Goal: Task Accomplishment & Management: Manage account settings

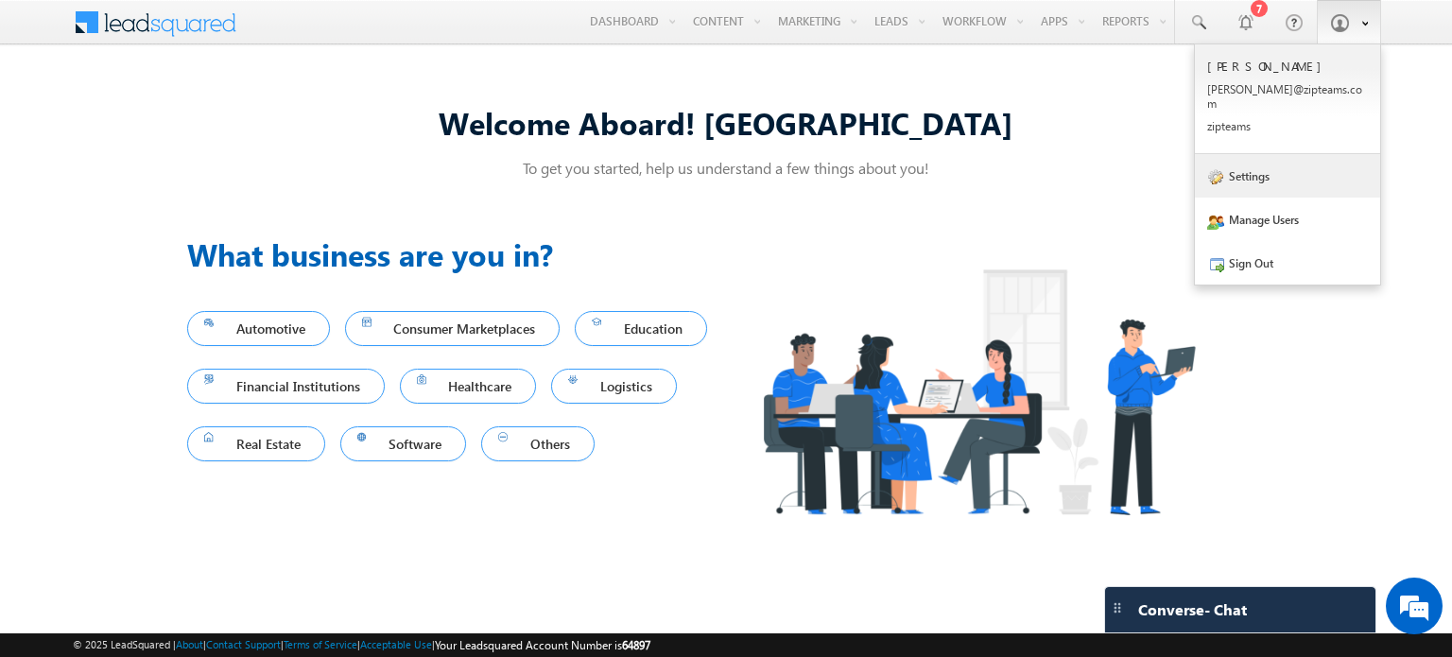
click at [1321, 155] on link "Settings" at bounding box center [1287, 175] width 185 height 43
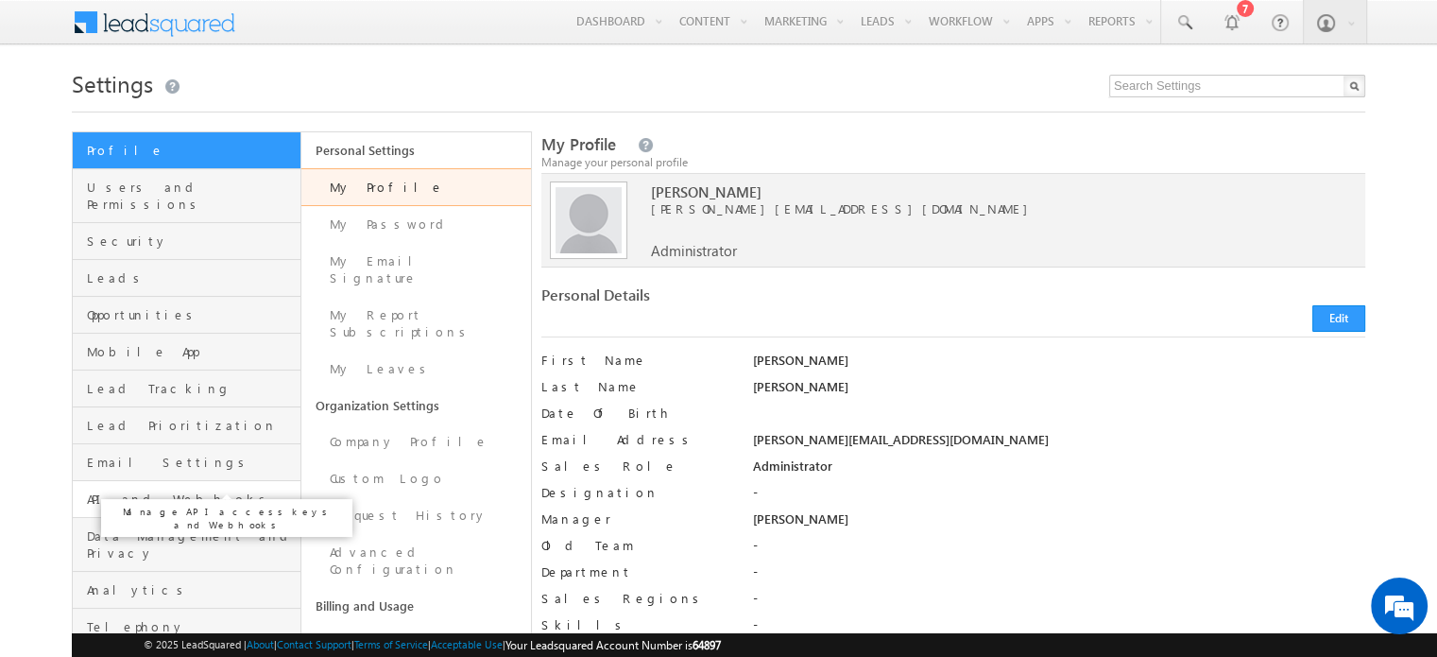
click at [167, 490] on span "API and Webhooks" at bounding box center [191, 498] width 209 height 17
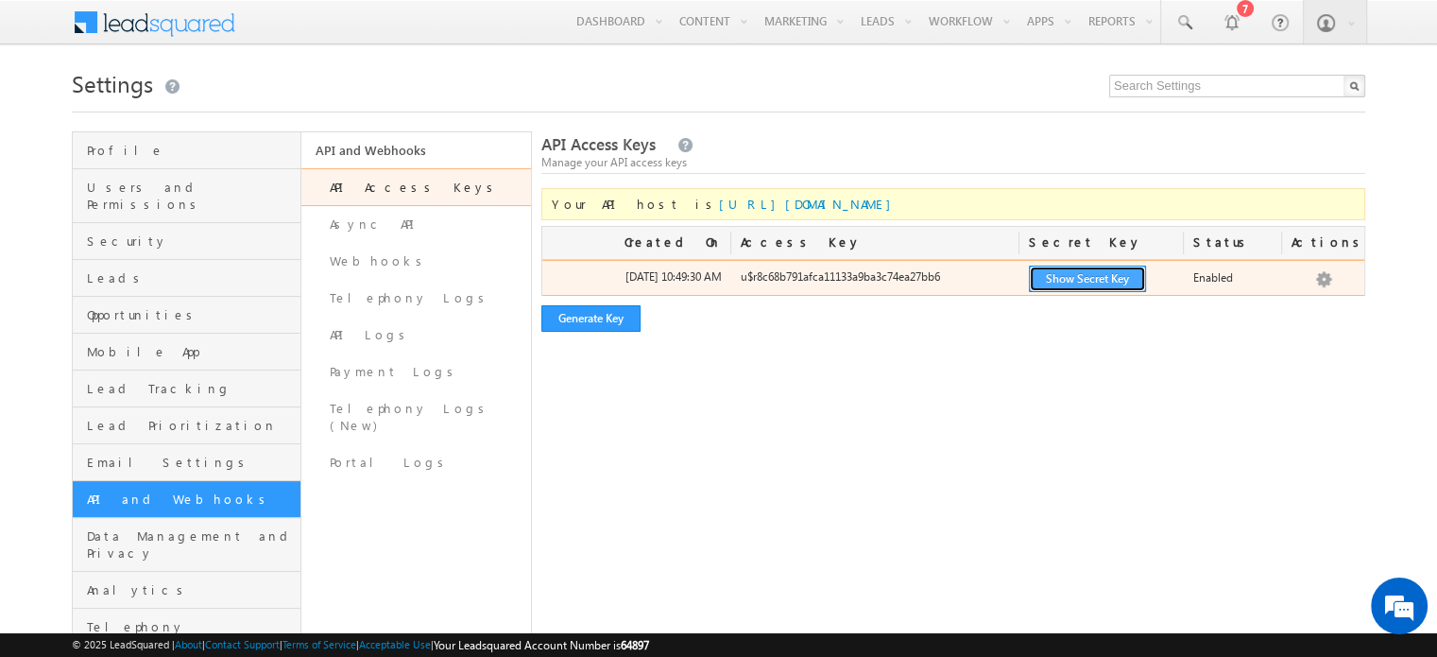
click at [1047, 273] on button "Show Secret Key" at bounding box center [1087, 279] width 117 height 26
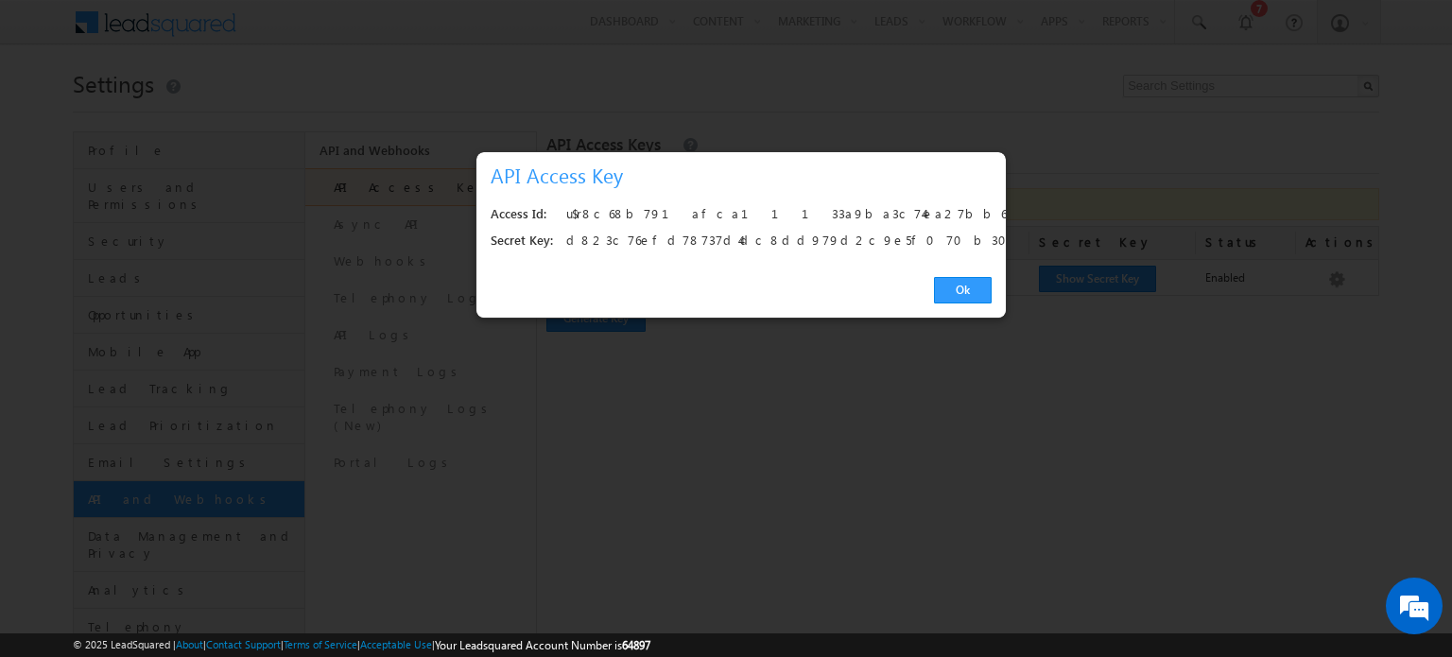
click at [764, 215] on div "u$r8c68b791afca11133a9ba3c74ea27bb6" at bounding box center [773, 214] width 415 height 26
click at [638, 210] on div "u$r8c68b791afca11133a9ba3c74ea27bb6" at bounding box center [773, 214] width 415 height 26
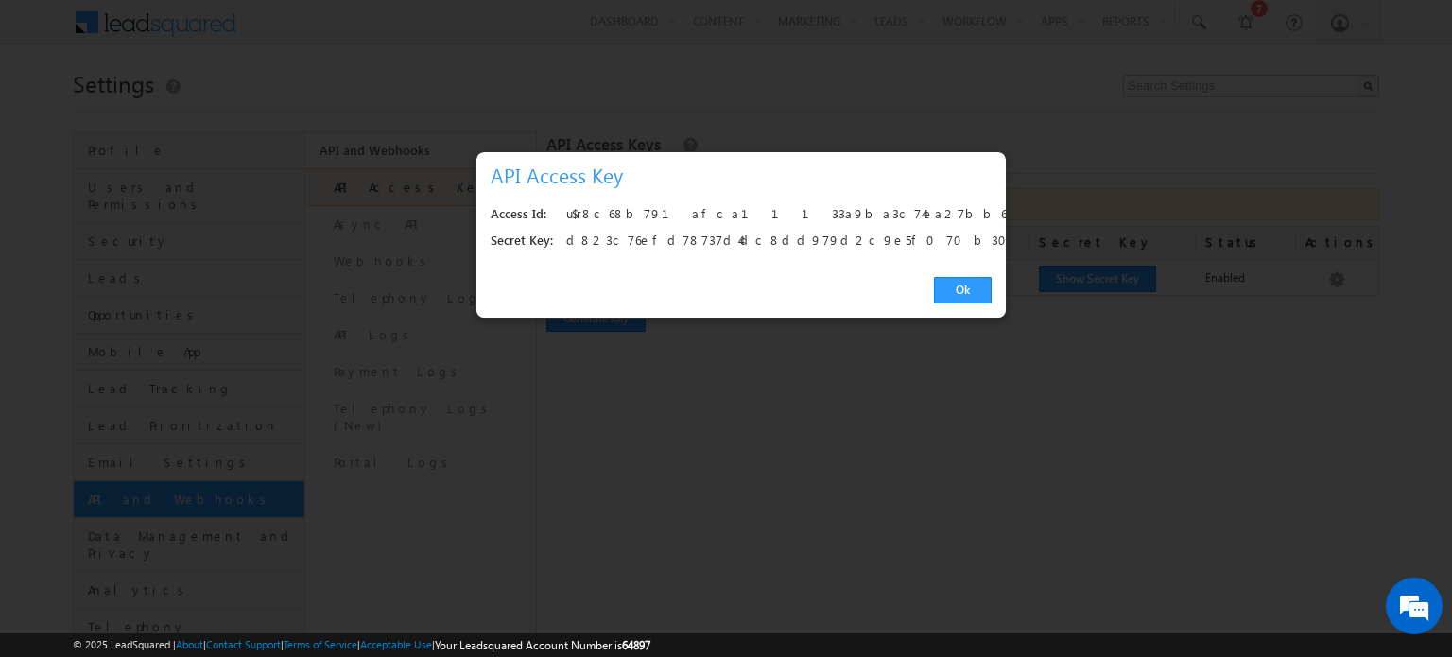
click at [669, 242] on div "d823c76efd78737d4dc8dd979d2c9e5f070b302d" at bounding box center [773, 241] width 415 height 26
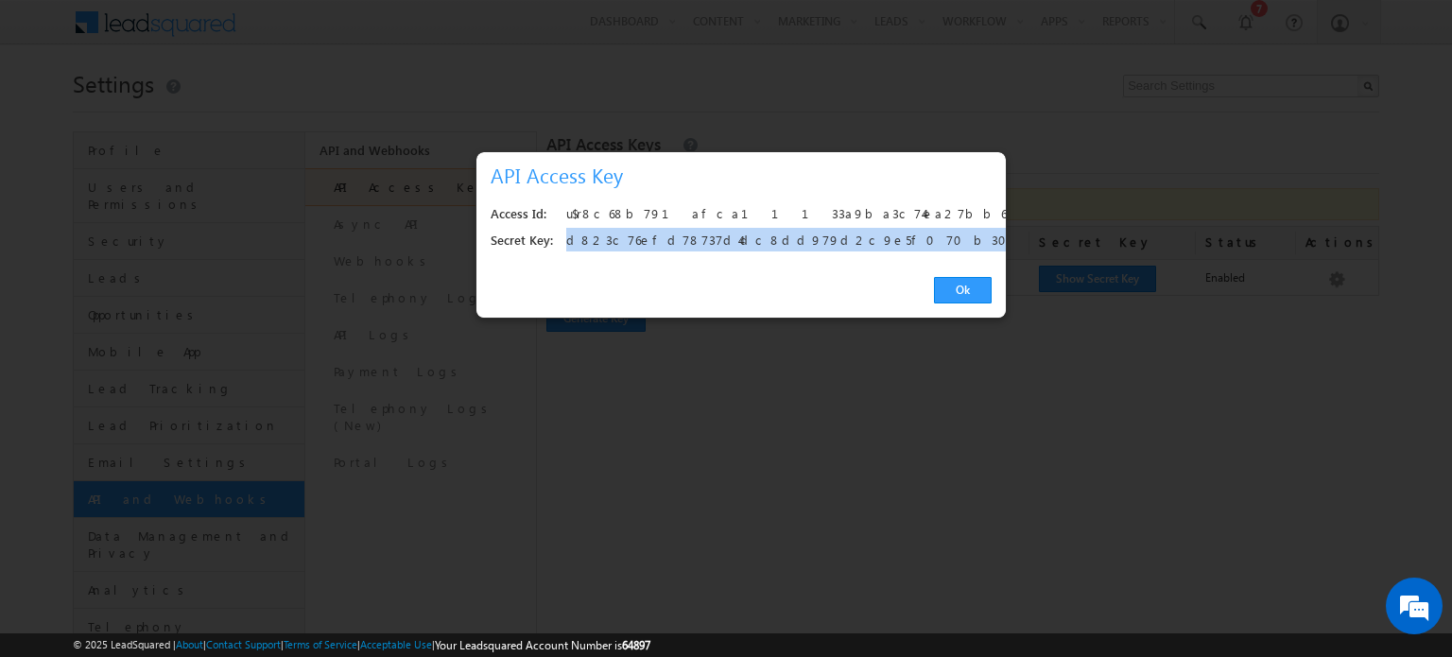
click at [669, 242] on div "d823c76efd78737d4dc8dd979d2c9e5f070b302d" at bounding box center [773, 241] width 415 height 26
copy div "d823c76efd78737d4dc8dd979d2c9e5f070b302d"
click at [937, 283] on link "Ok" at bounding box center [963, 290] width 58 height 26
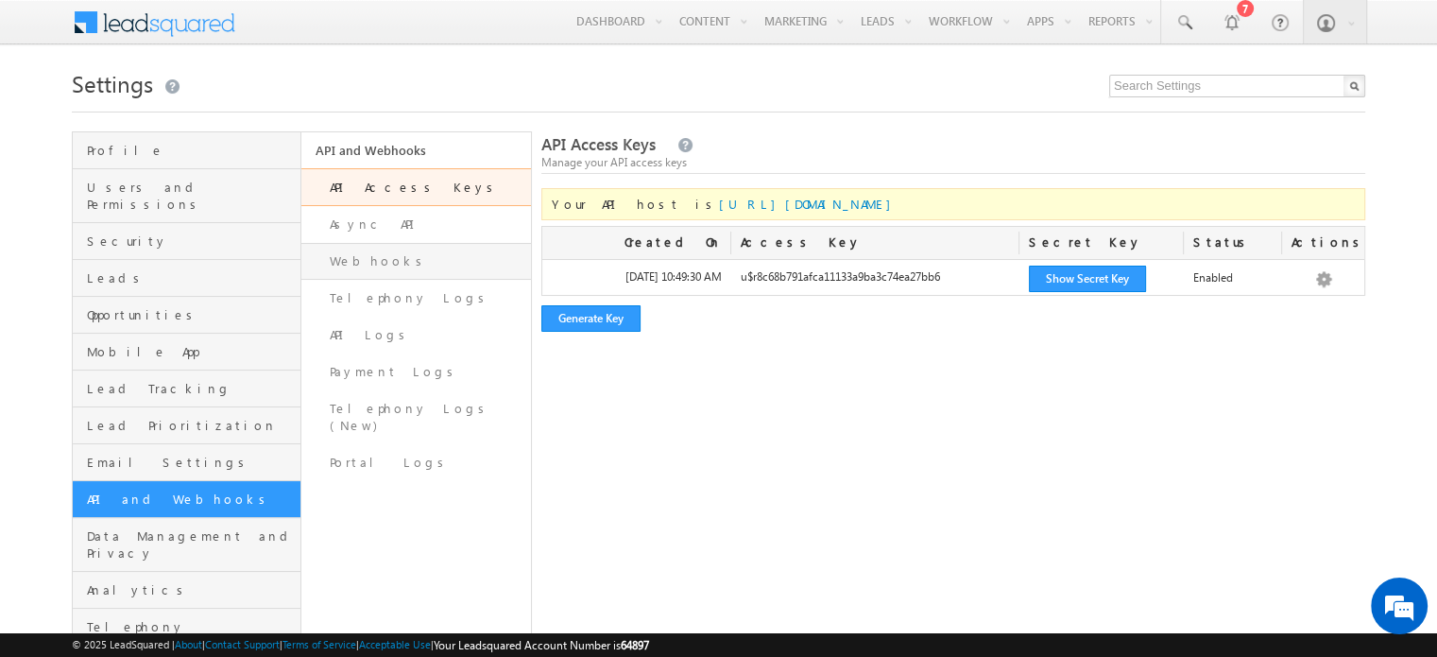
click at [364, 267] on link "Webhooks" at bounding box center [415, 261] width 229 height 37
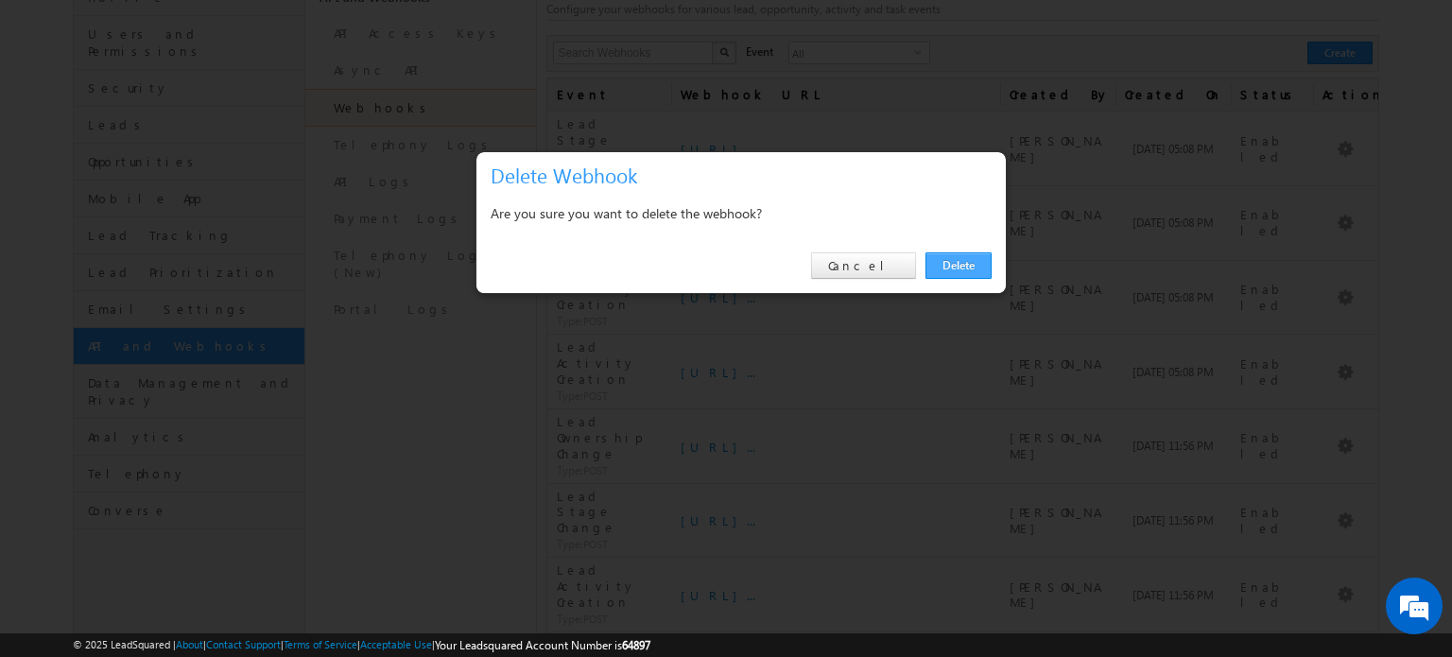
click at [947, 269] on link "Delete" at bounding box center [958, 265] width 66 height 26
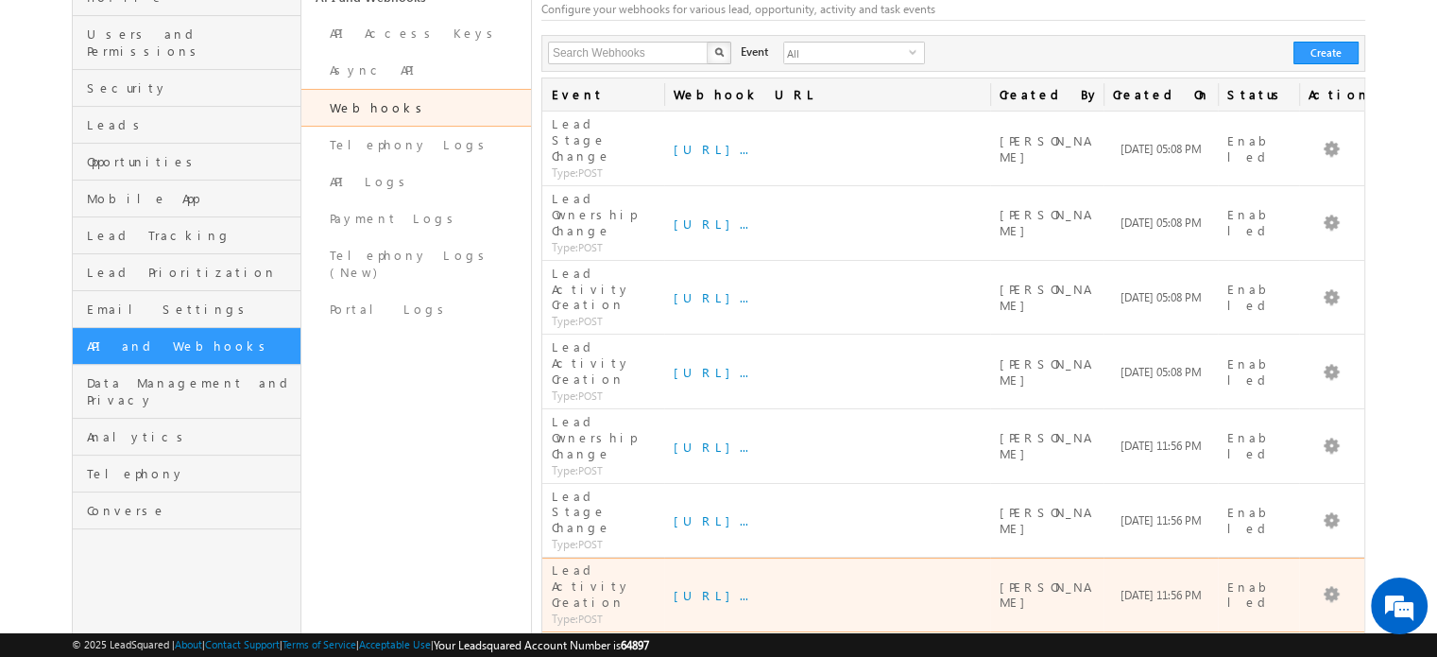
scroll to position [129, 0]
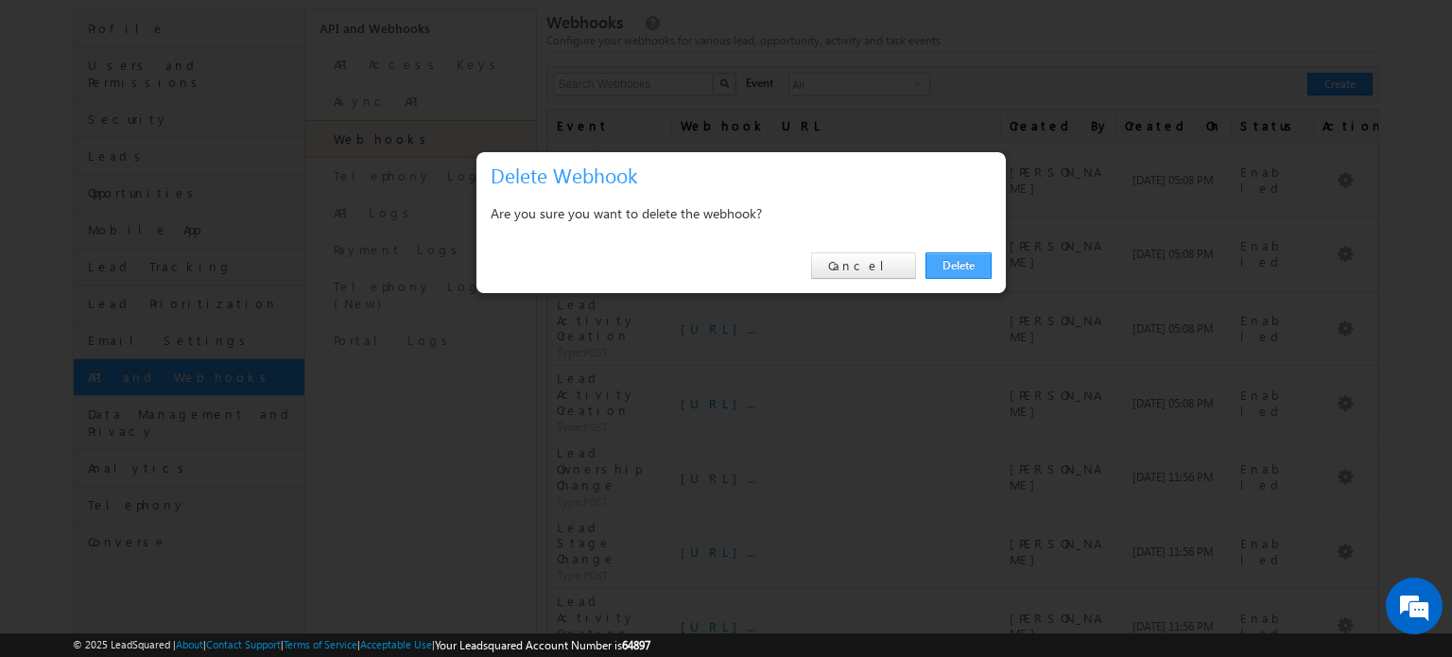
click at [957, 263] on link "Delete" at bounding box center [958, 265] width 66 height 26
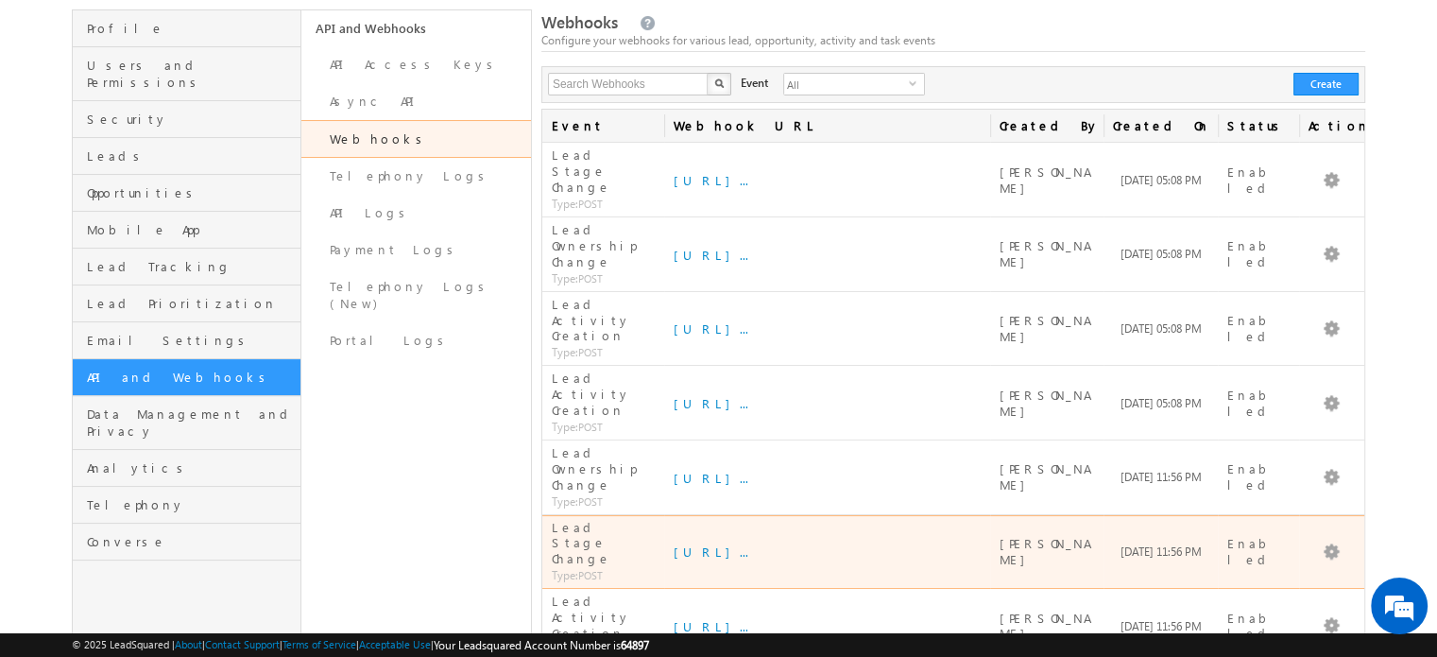
scroll to position [119, 0]
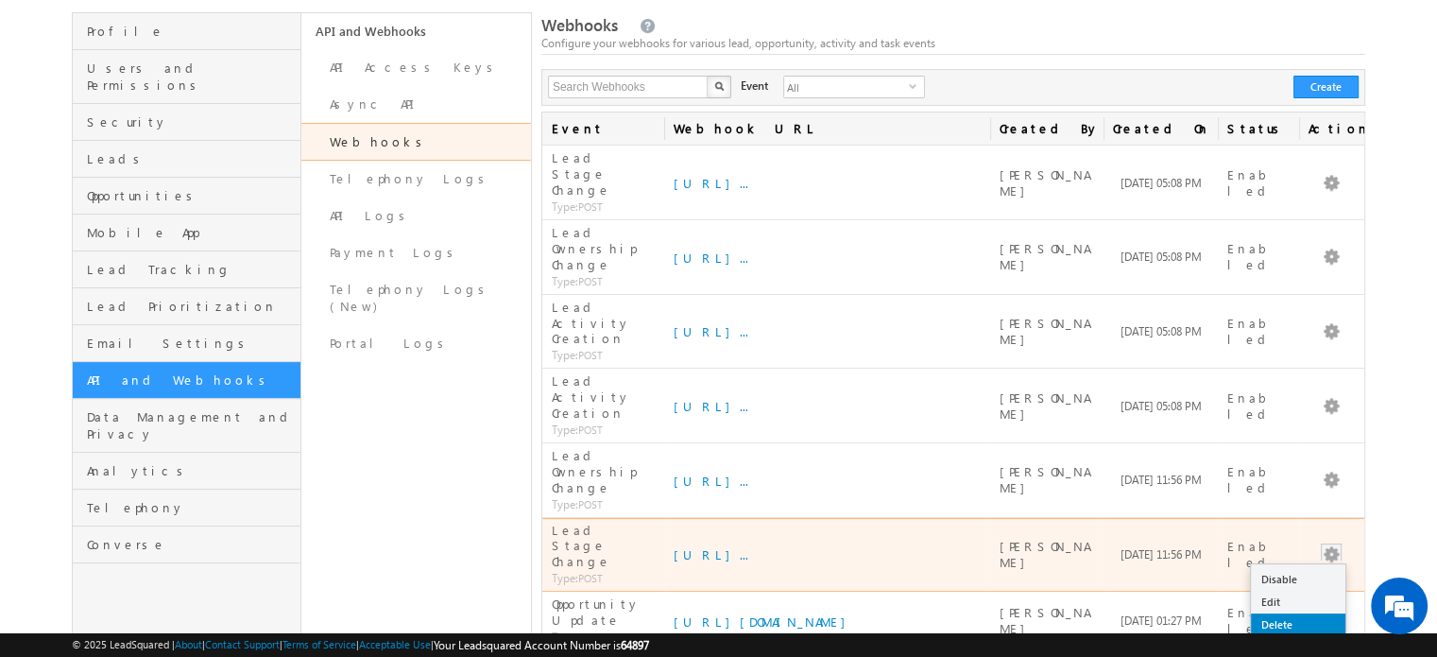
click at [1301, 613] on link "Delete" at bounding box center [1298, 624] width 95 height 23
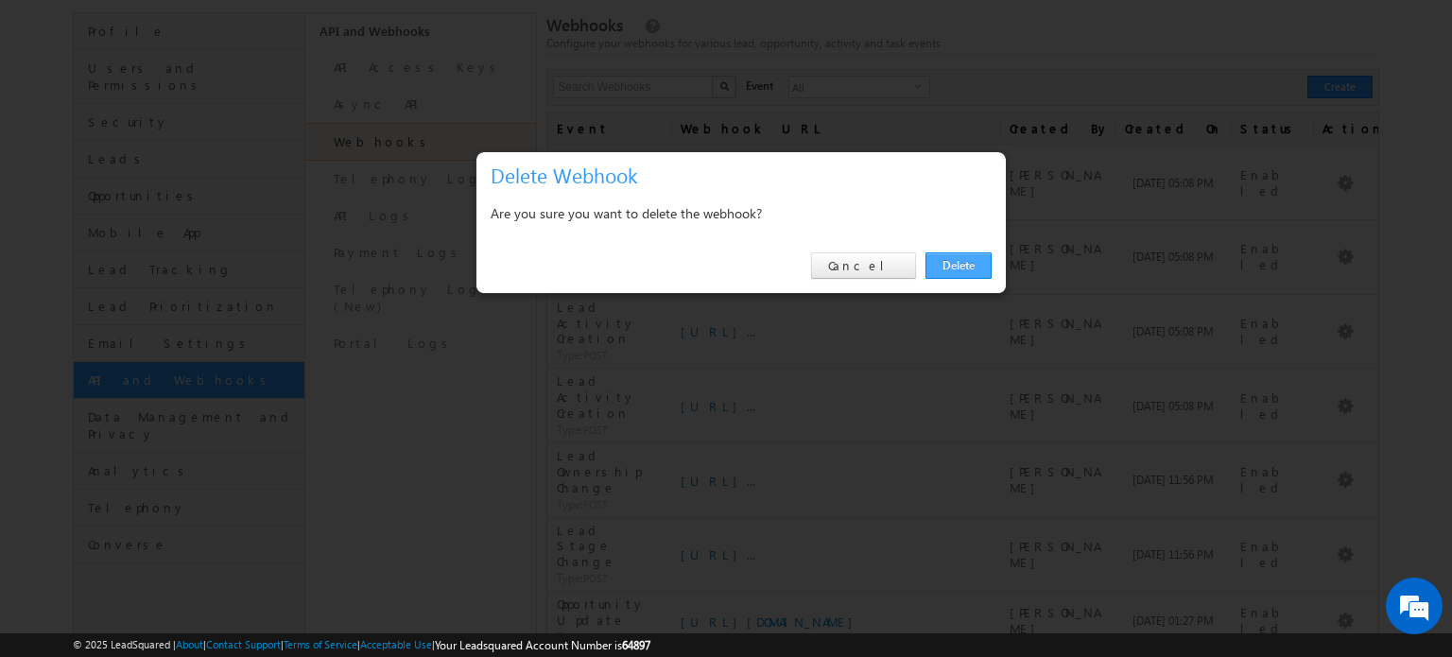
click at [974, 271] on link "Delete" at bounding box center [958, 265] width 66 height 26
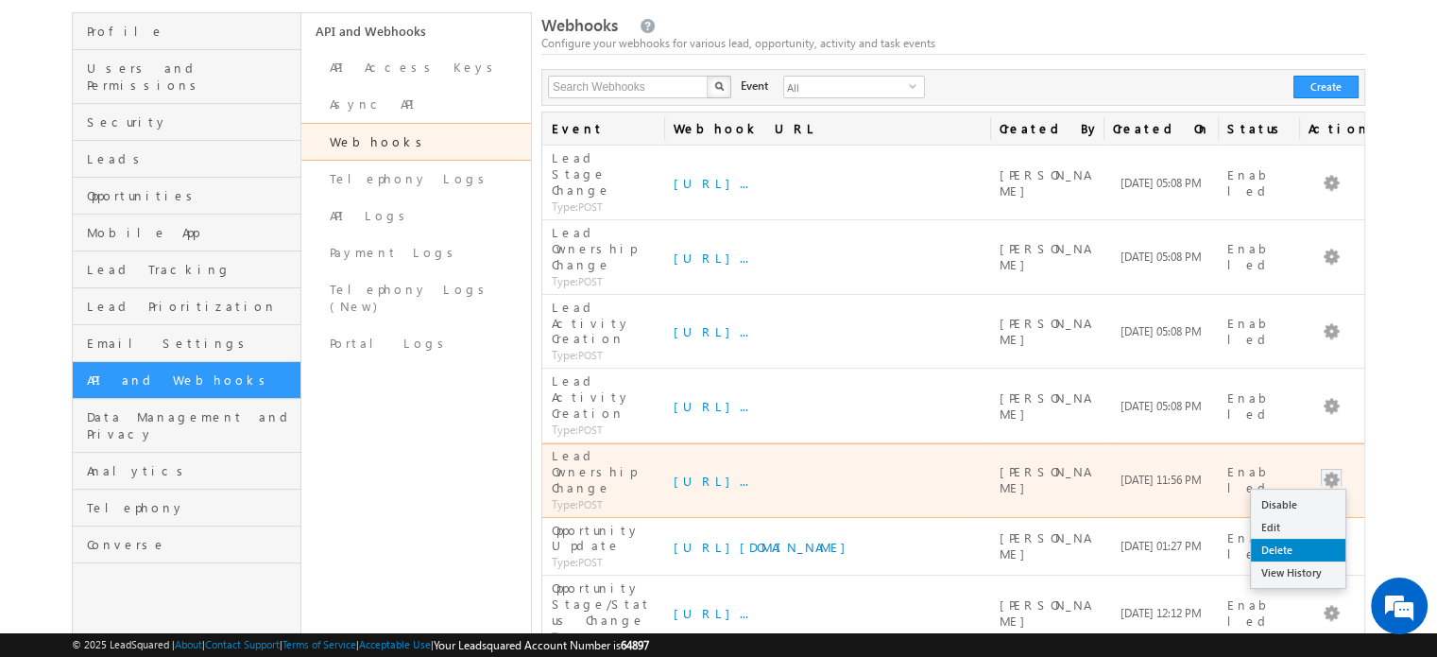
click at [1312, 539] on link "Delete" at bounding box center [1298, 550] width 95 height 23
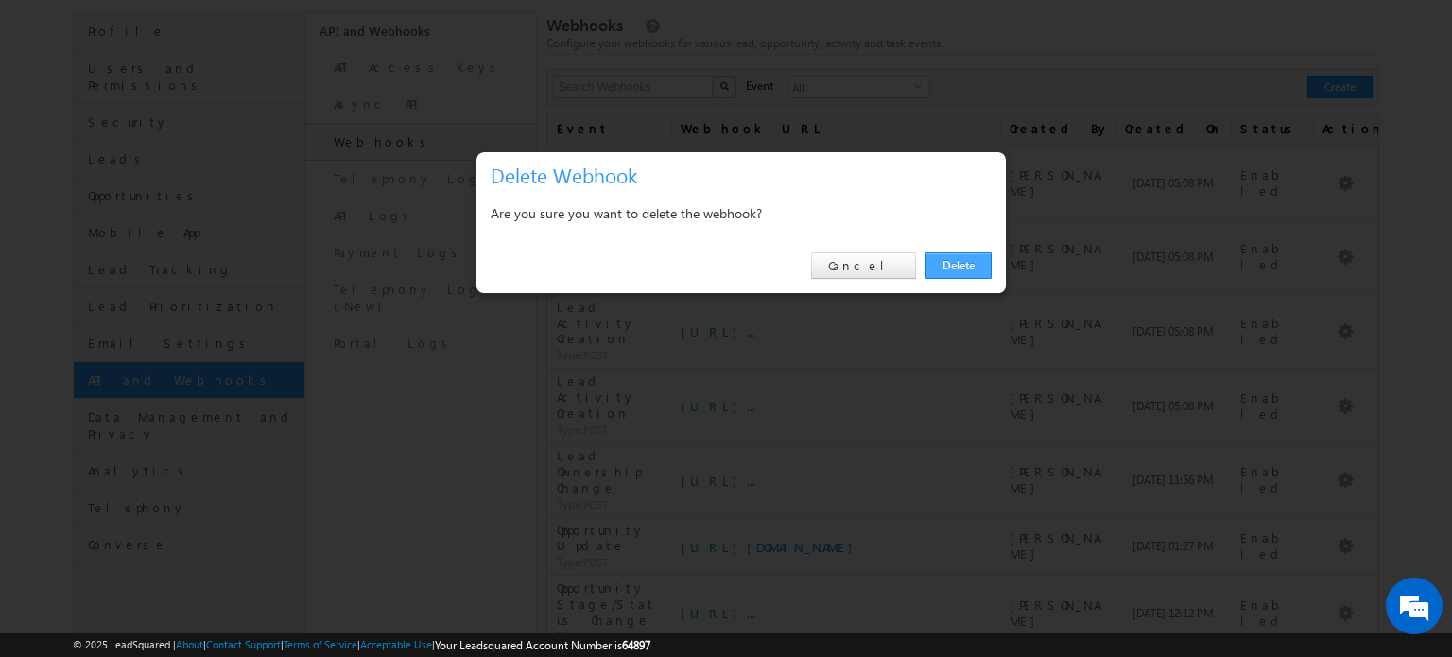
click at [947, 255] on link "Delete" at bounding box center [958, 265] width 66 height 26
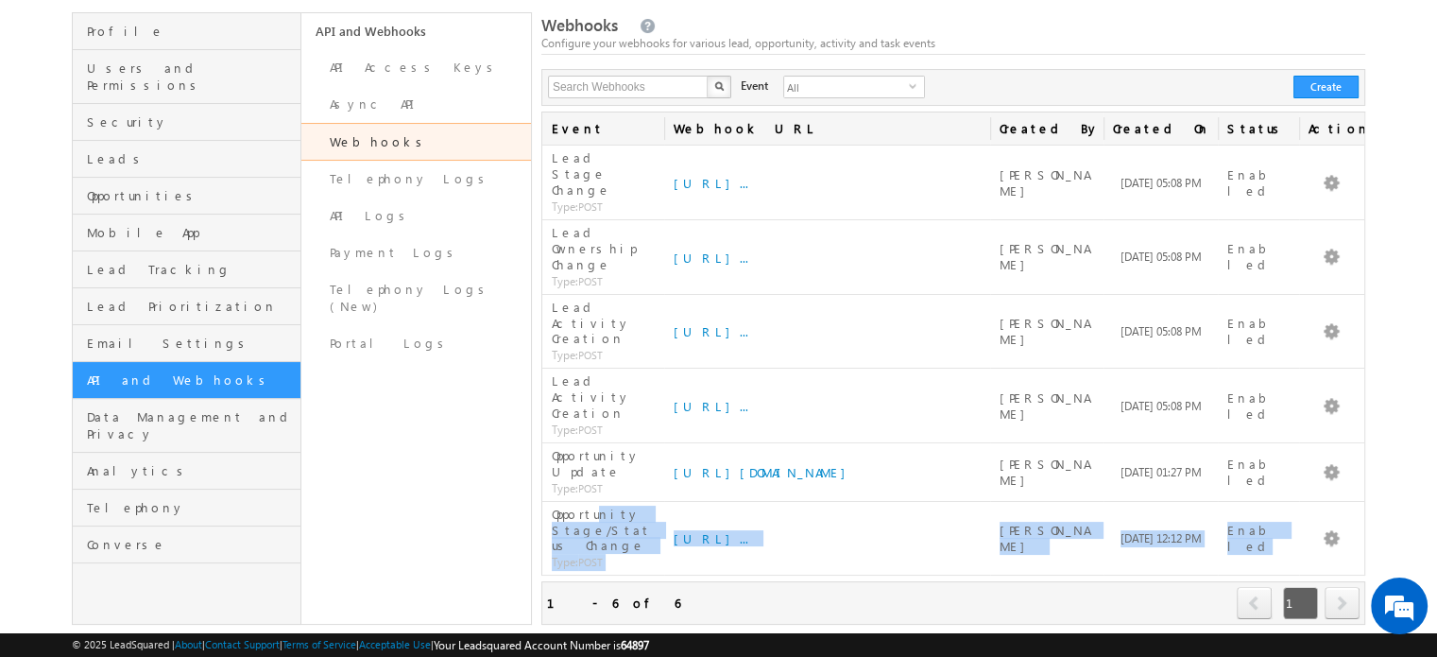
drag, startPoint x: 548, startPoint y: 365, endPoint x: 641, endPoint y: 430, distance: 113.3
click at [641, 430] on div "Event Webhook URL Created By Created On (sorted descending) Status Actions Lead…" at bounding box center [954, 368] width 824 height 513
click at [889, 499] on div "Webhooks Configure your webhooks for various lead, opportunity, activity and ta…" at bounding box center [954, 318] width 824 height 612
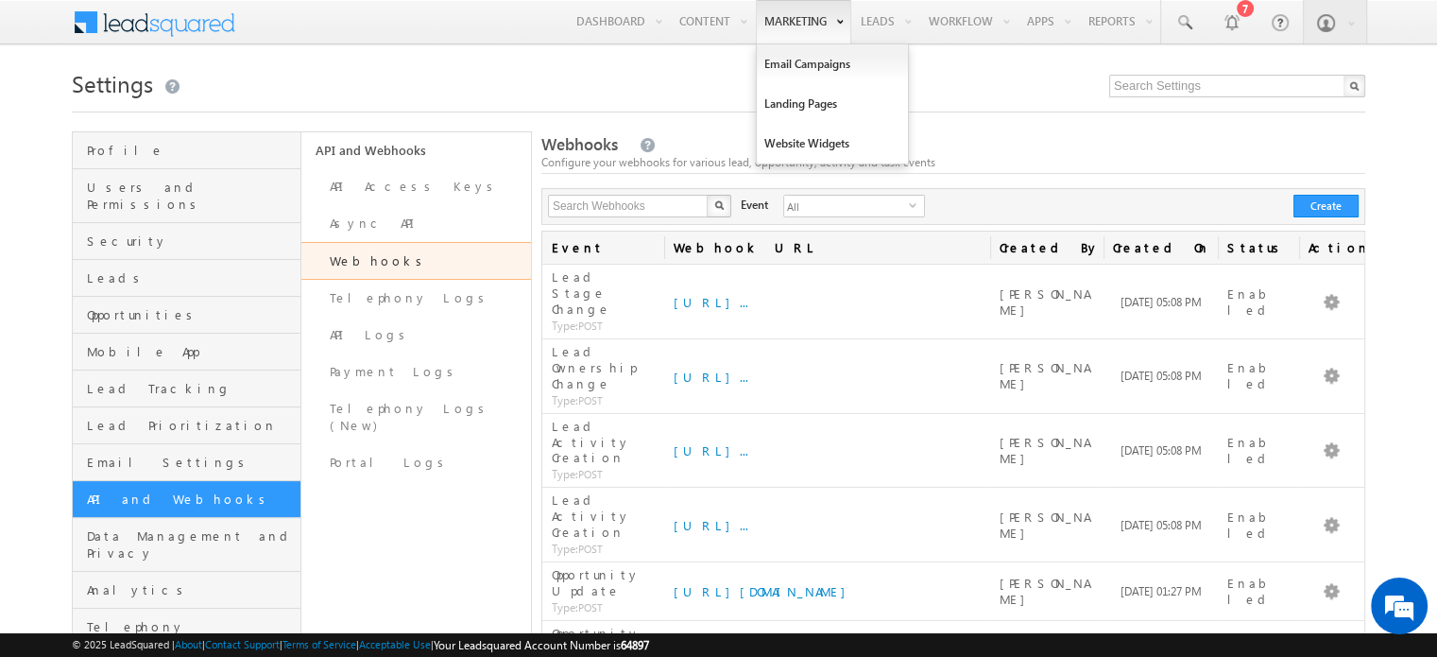
scroll to position [0, 0]
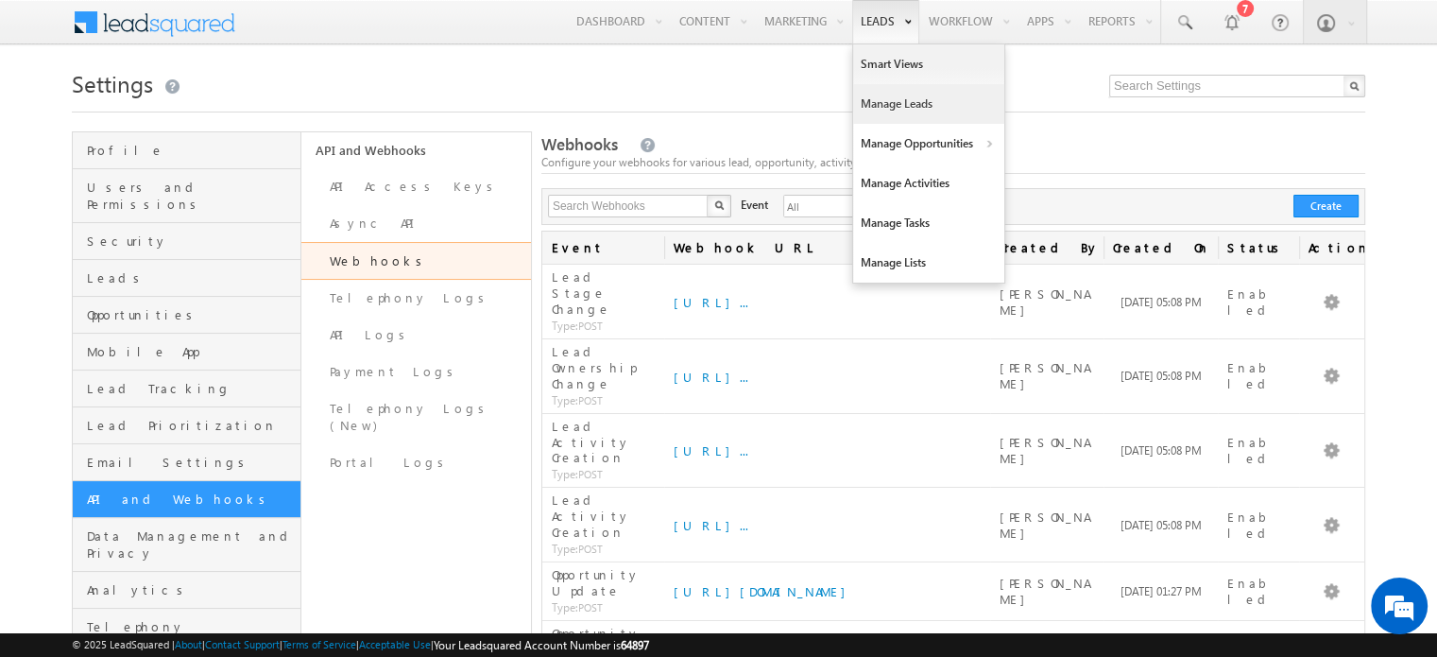
click at [883, 108] on link "Manage Leads" at bounding box center [928, 104] width 151 height 40
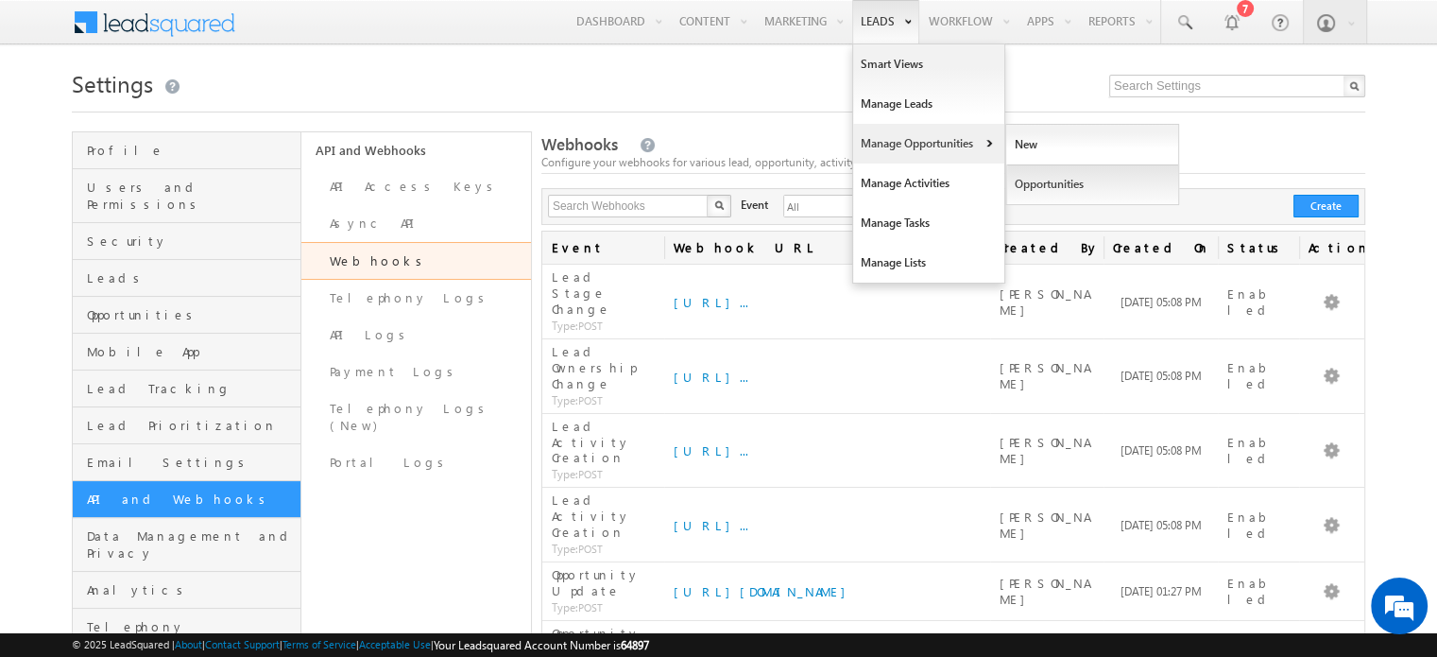
click at [1033, 176] on link "Opportunities" at bounding box center [1093, 184] width 173 height 40
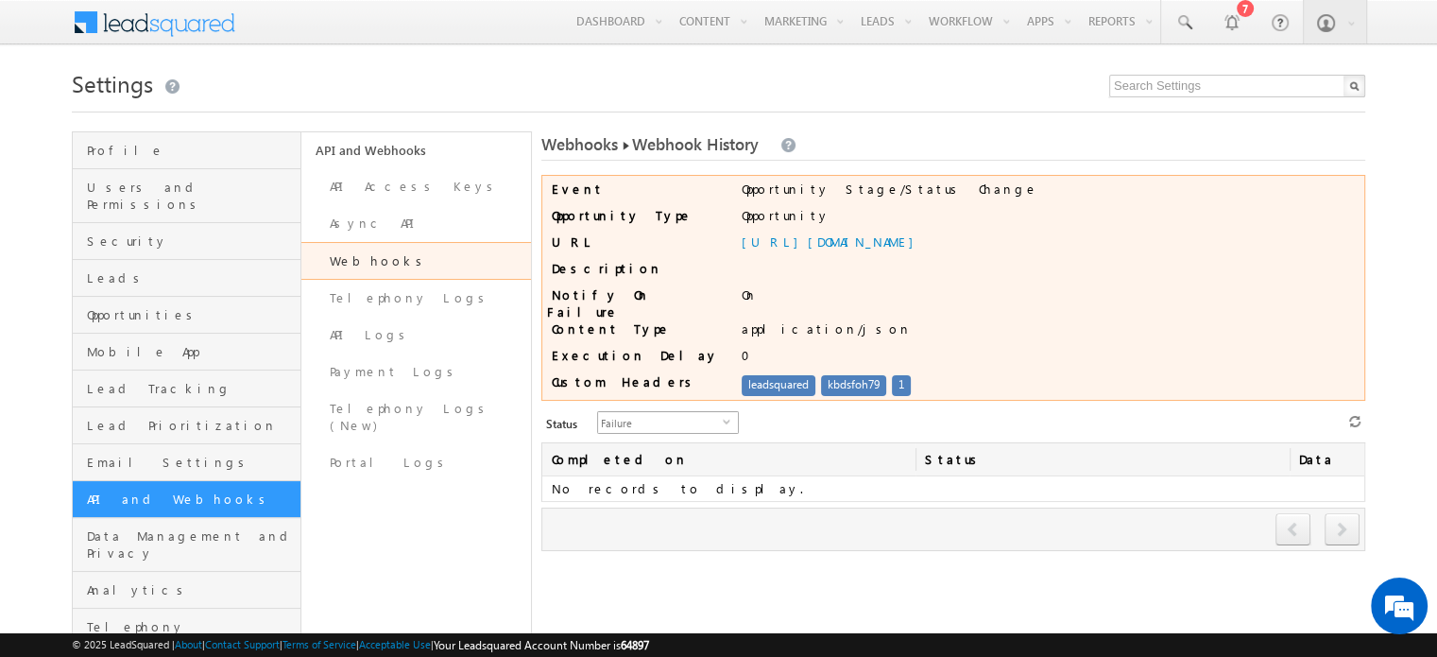
click at [675, 419] on span "Failure" at bounding box center [660, 422] width 125 height 21
click at [646, 440] on li "All" at bounding box center [657, 436] width 140 height 19
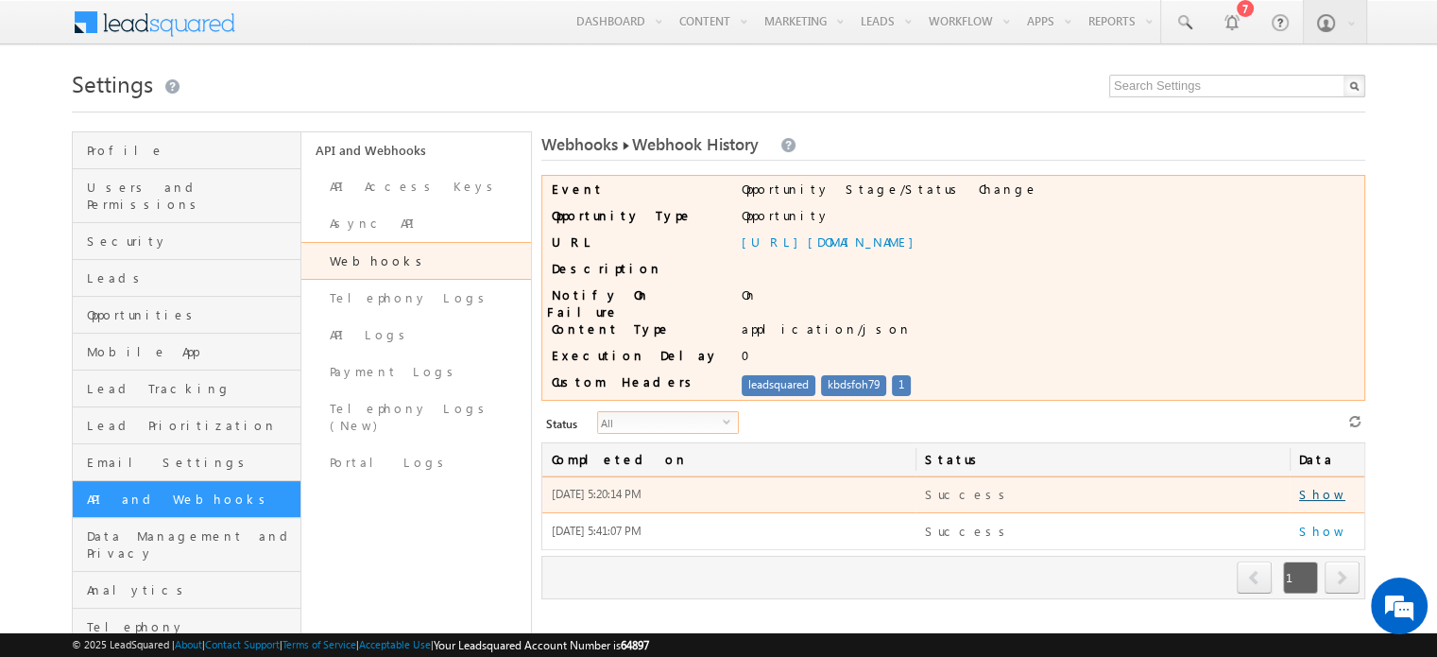
click at [1317, 486] on link "Show" at bounding box center [1322, 494] width 46 height 16
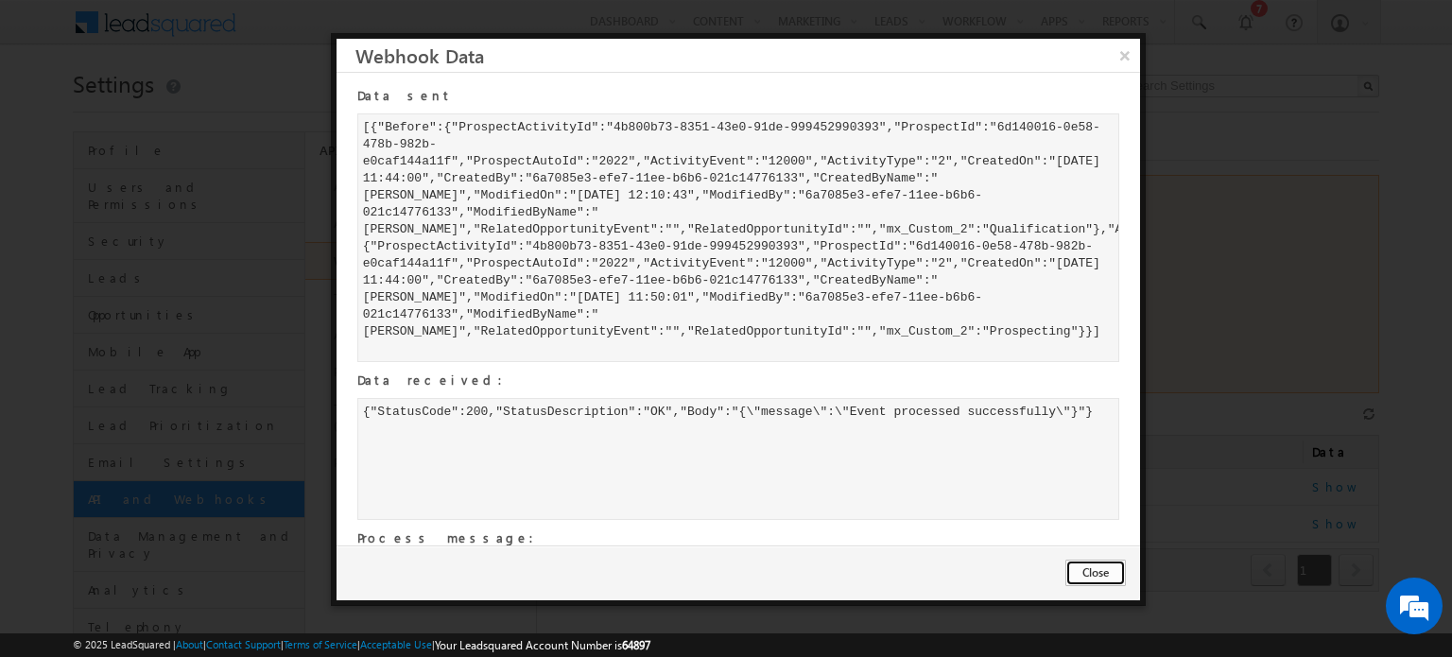
click at [1089, 581] on button "Close" at bounding box center [1095, 572] width 60 height 26
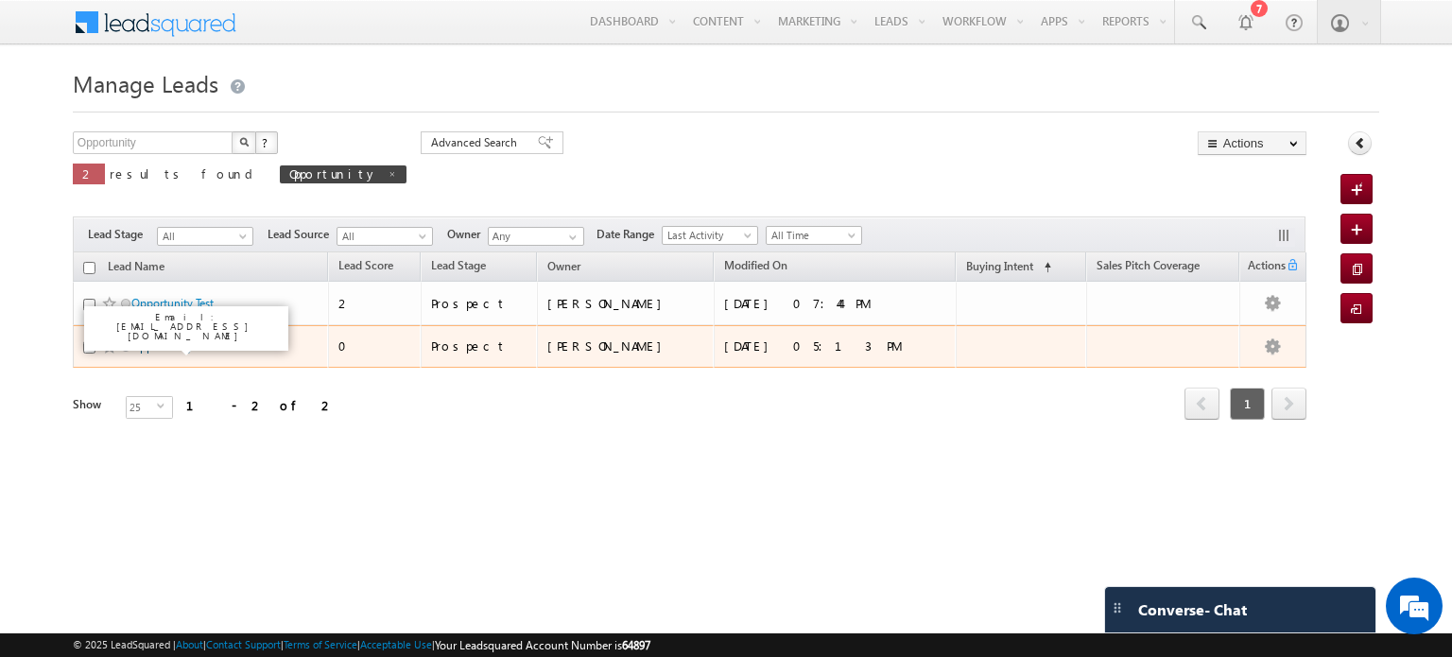
click at [168, 343] on link "Opportunity New" at bounding box center [174, 346] width 87 height 14
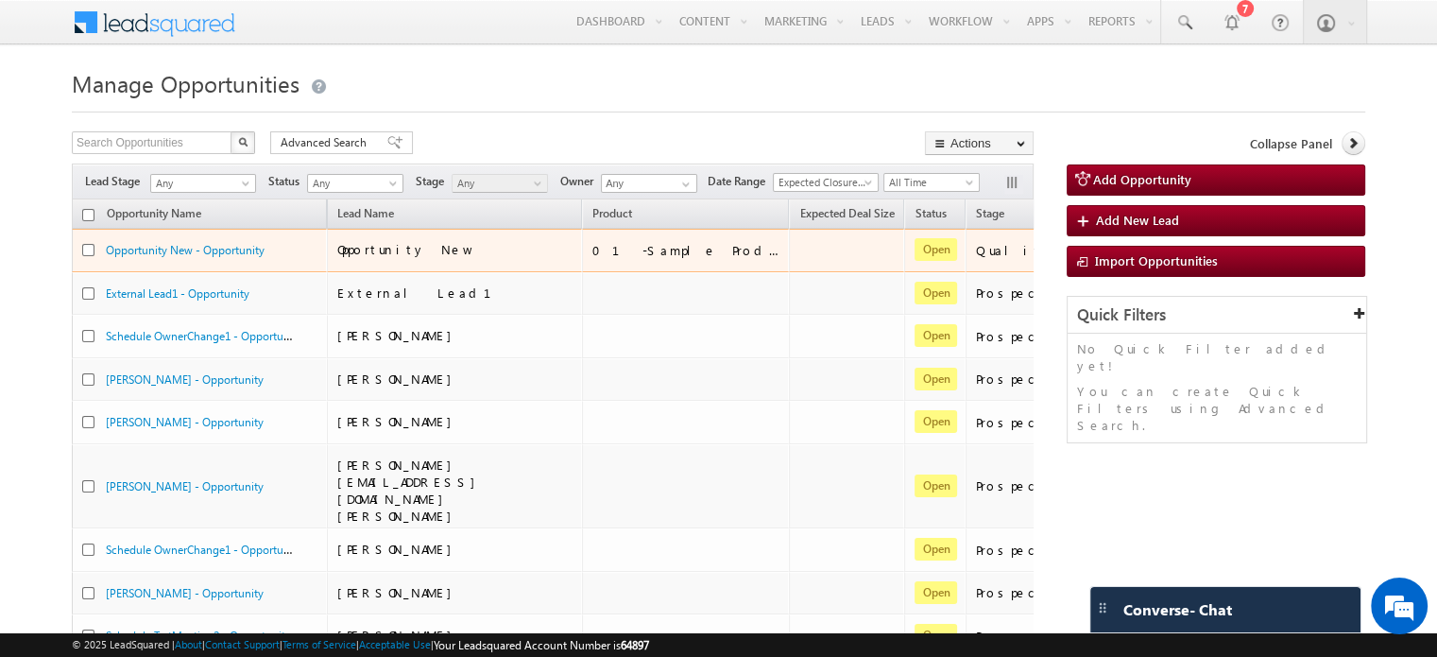
click at [208, 260] on div "Opportunity New - Opportunity" at bounding box center [200, 254] width 236 height 26
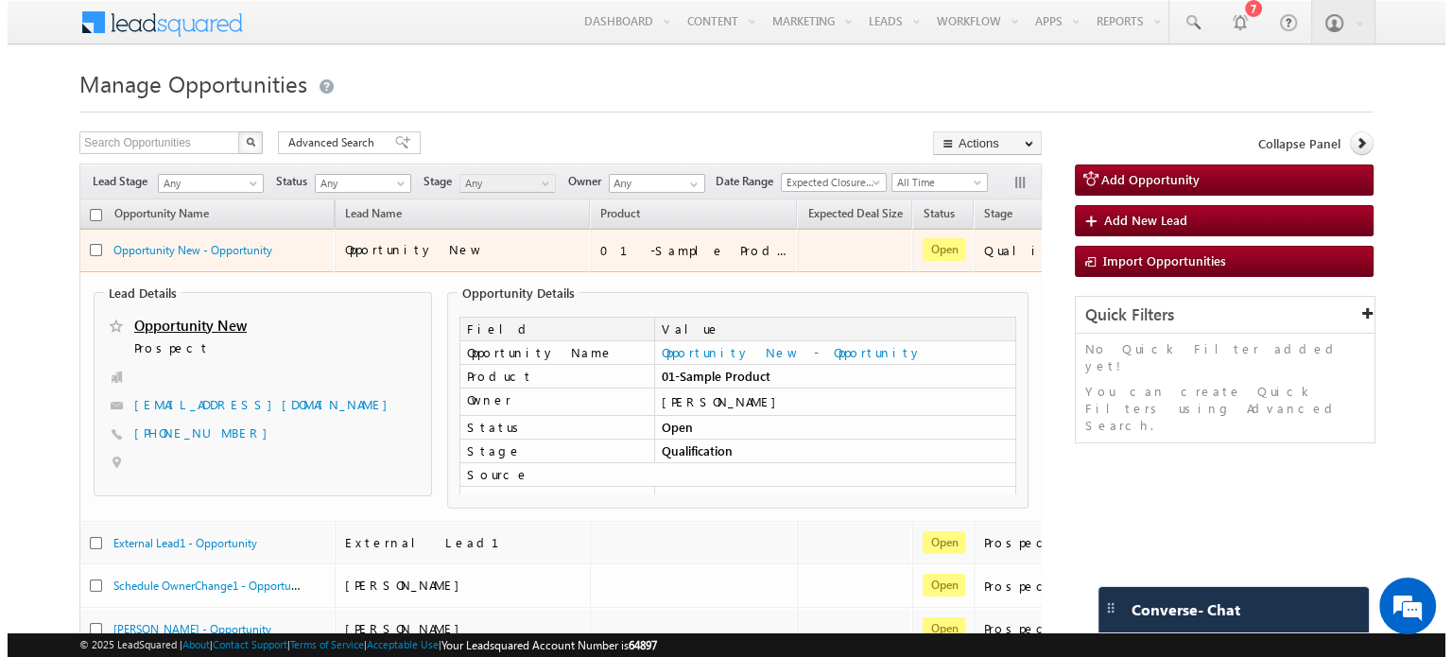
scroll to position [0, 100]
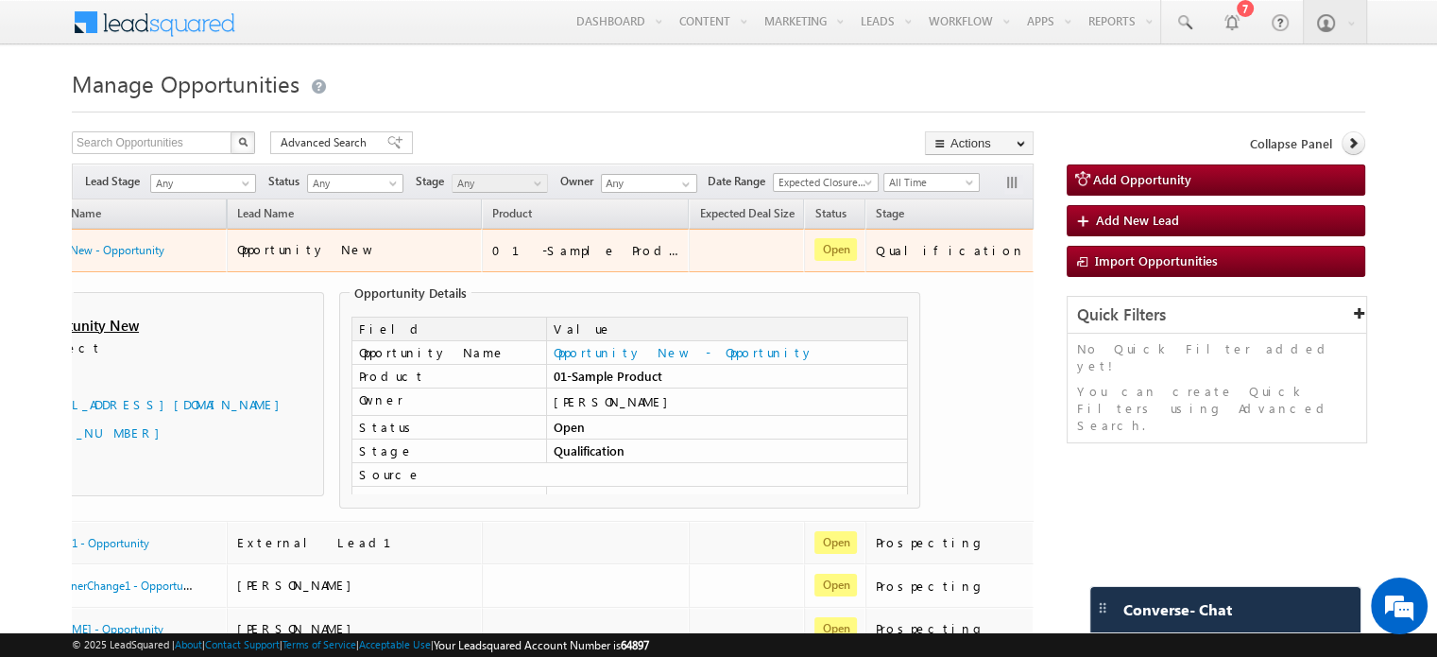
click at [1117, 278] on link "Edit" at bounding box center [1164, 274] width 95 height 23
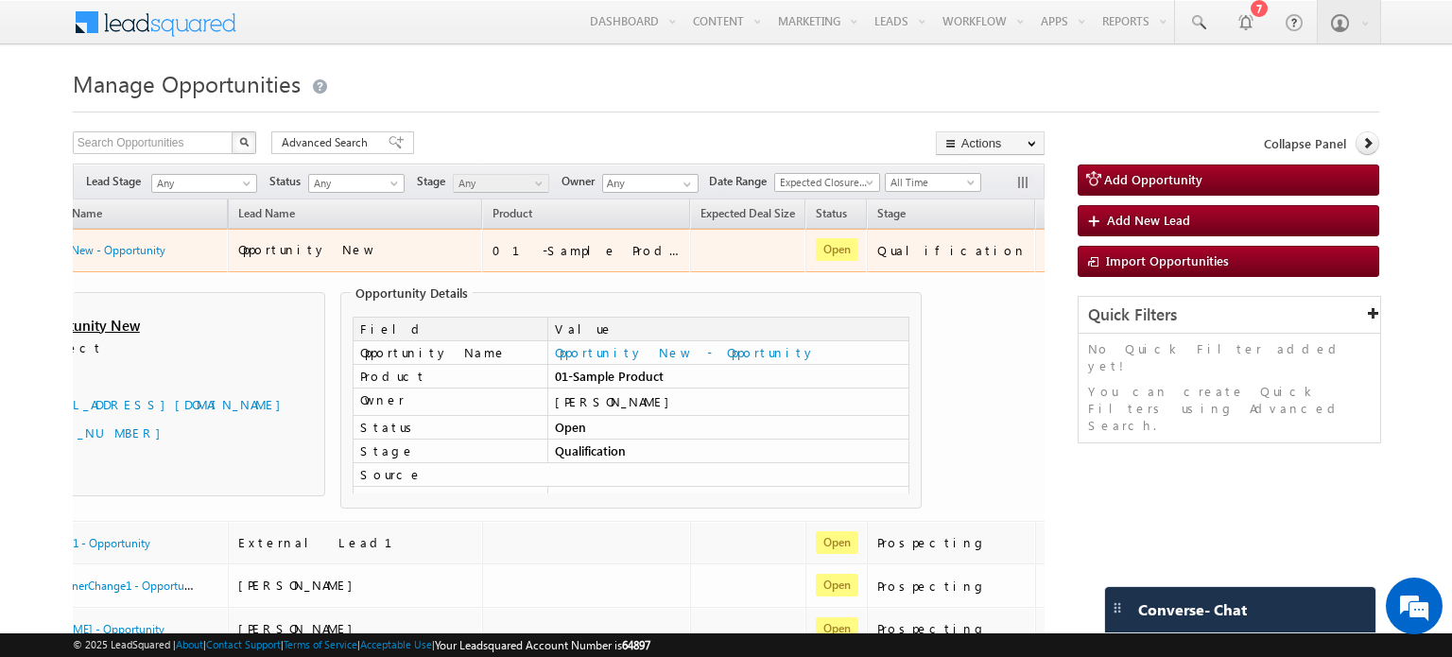
scroll to position [0, 91]
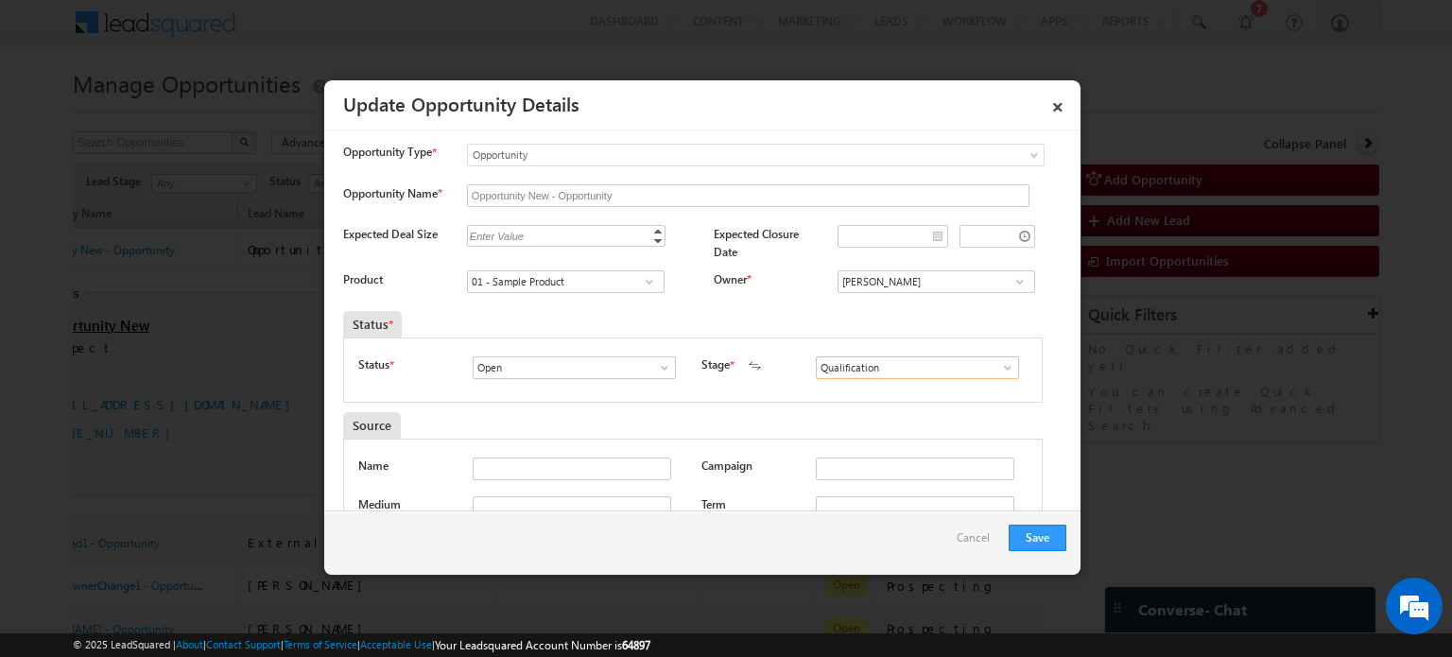
click at [906, 370] on input "Qualification" at bounding box center [917, 367] width 203 height 23
click at [1006, 371] on span at bounding box center [1007, 367] width 19 height 15
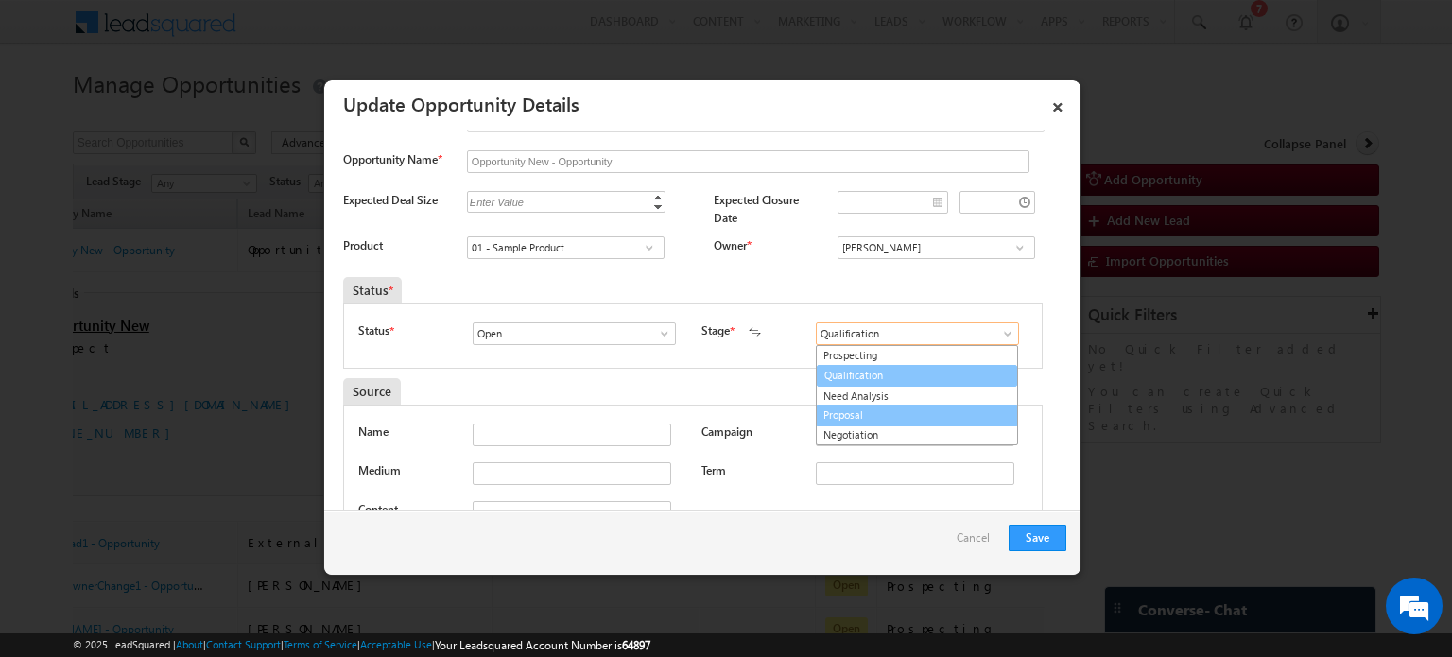
scroll to position [0, 0]
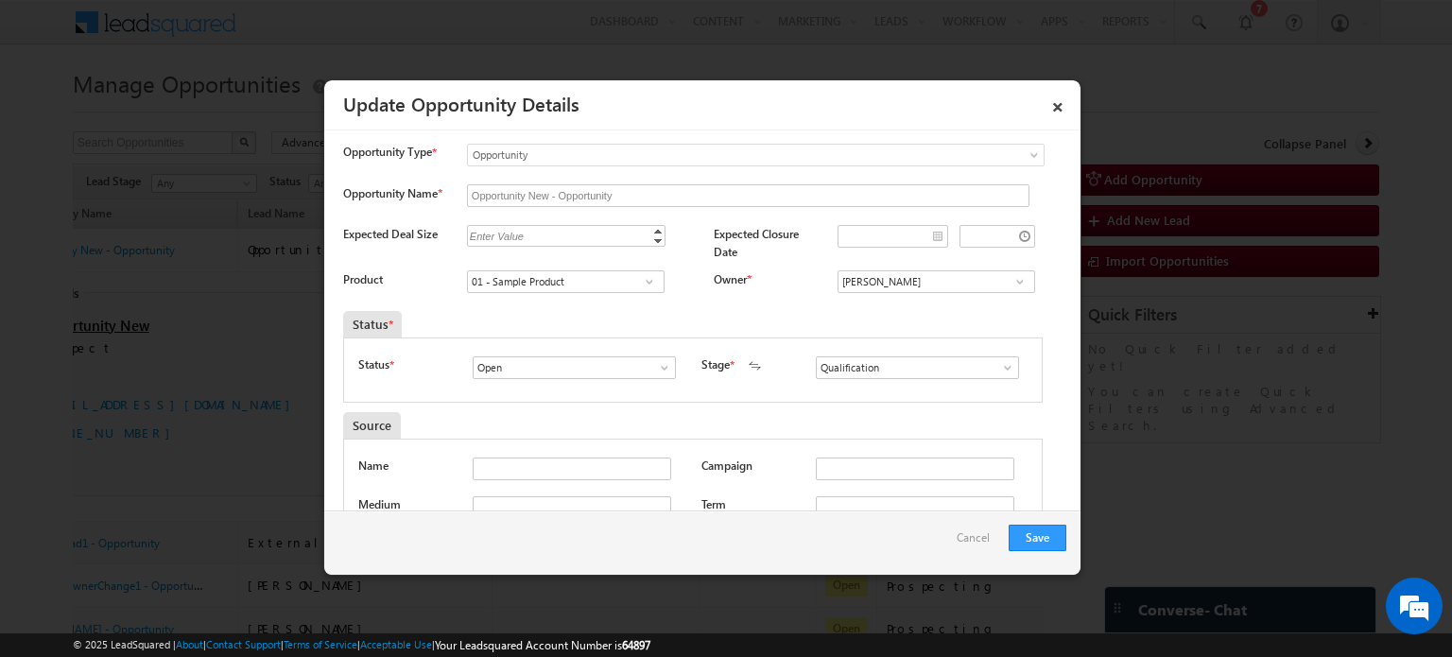
click at [1002, 365] on span at bounding box center [1007, 367] width 19 height 15
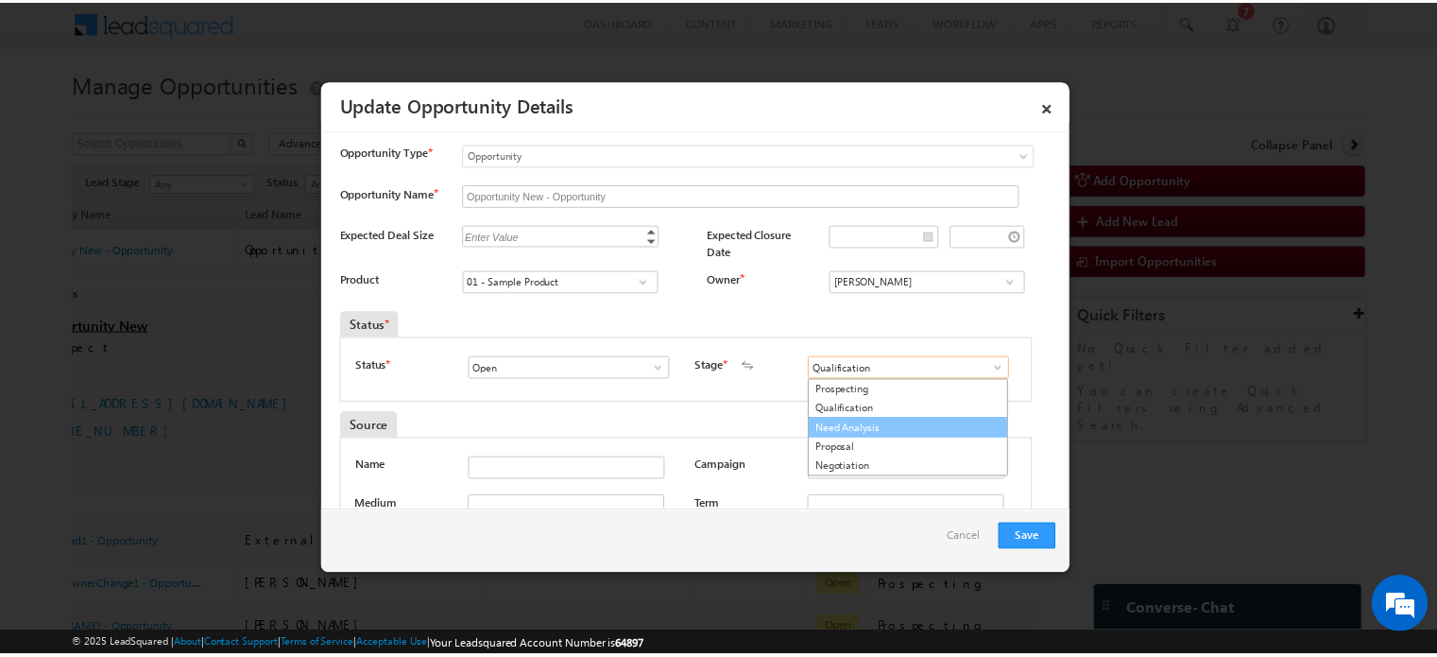
scroll to position [15, 0]
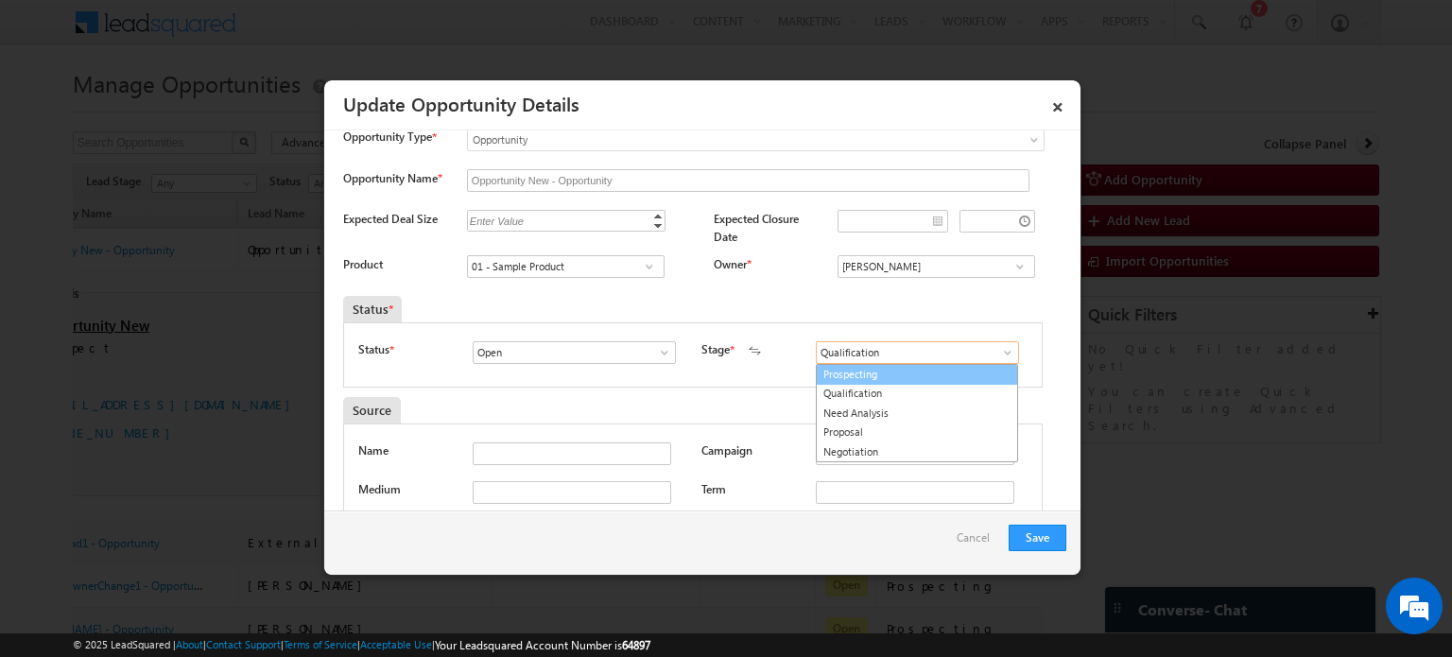
click at [872, 372] on link "Prospecting" at bounding box center [917, 375] width 202 height 22
type input "Prospecting"
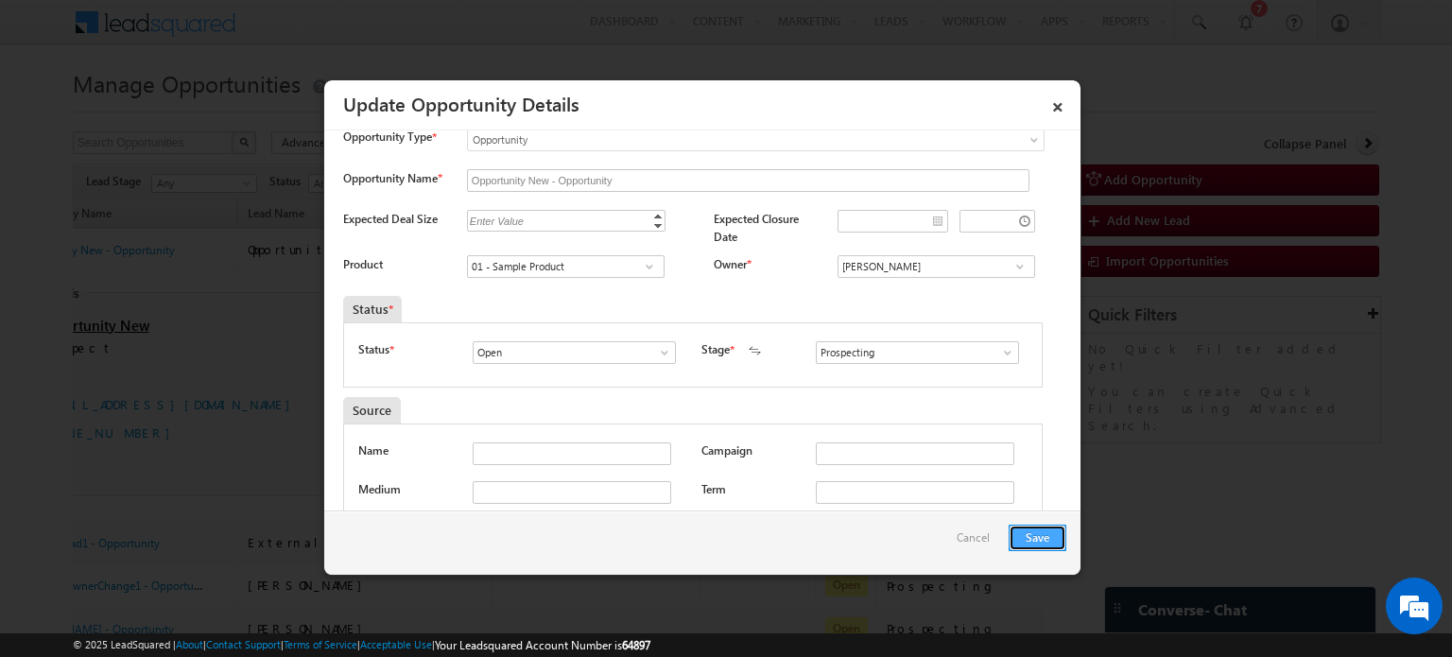
click at [1040, 542] on button "Save" at bounding box center [1037, 538] width 58 height 26
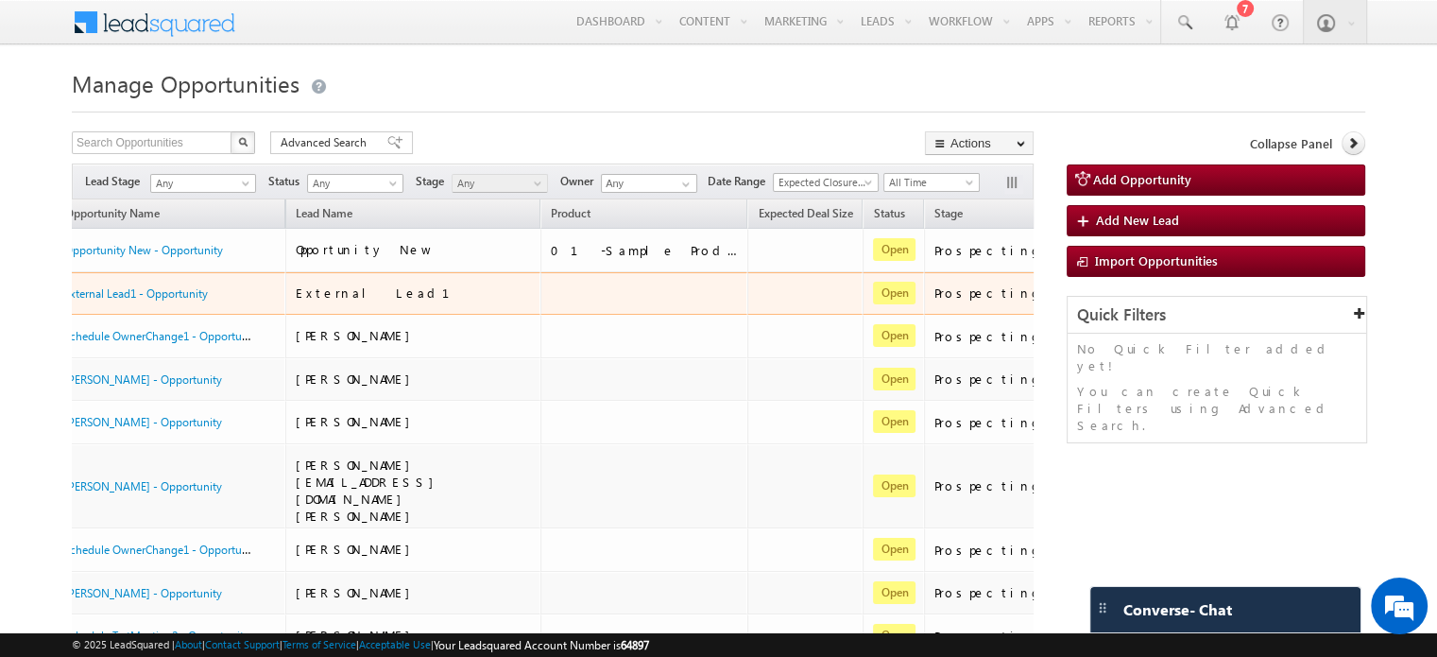
scroll to position [0, 41]
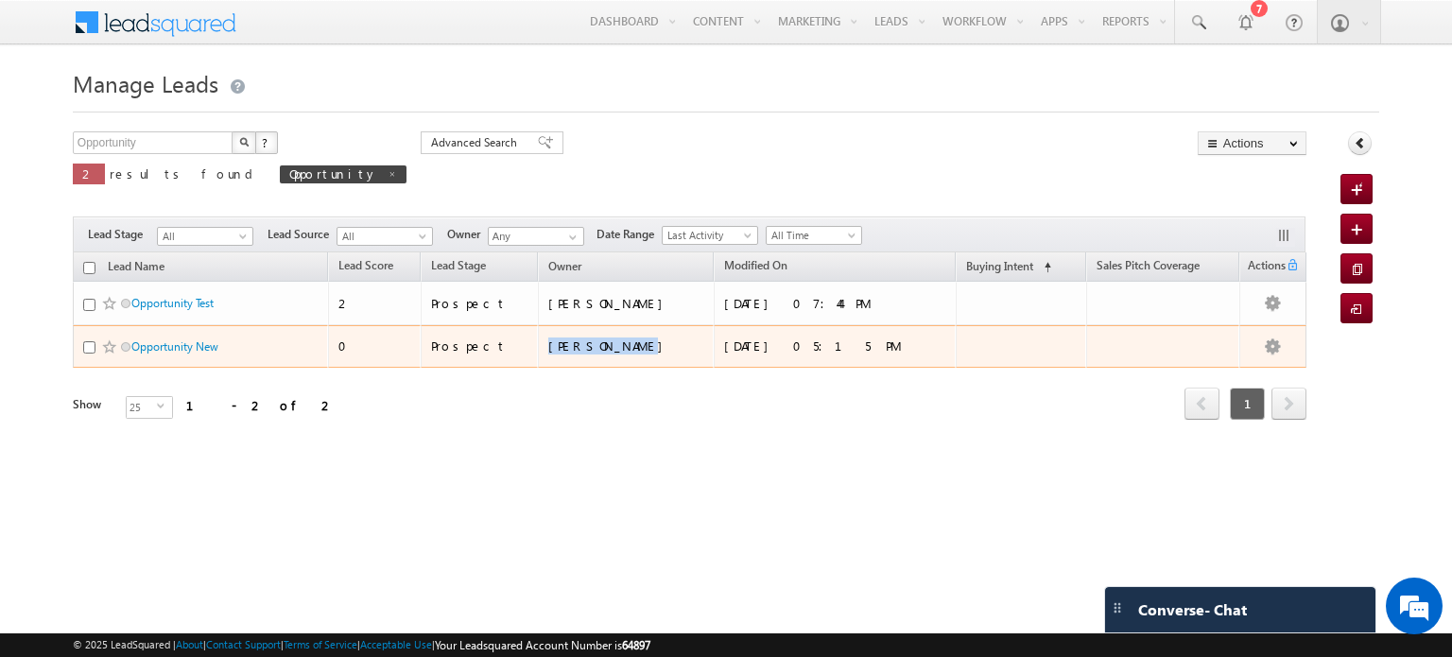
drag, startPoint x: 559, startPoint y: 344, endPoint x: 677, endPoint y: 341, distance: 117.2
click at [677, 341] on td "nitish kumar" at bounding box center [626, 346] width 176 height 43
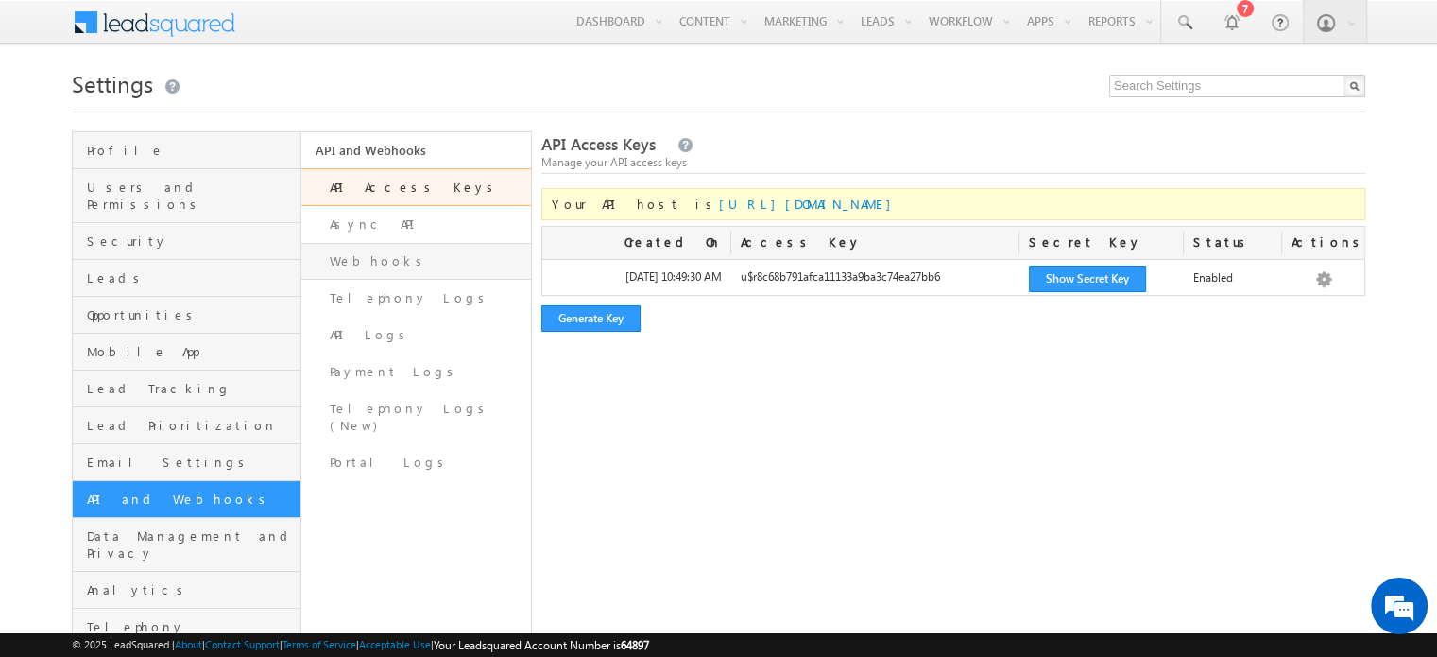
click at [351, 268] on link "Webhooks" at bounding box center [415, 261] width 229 height 37
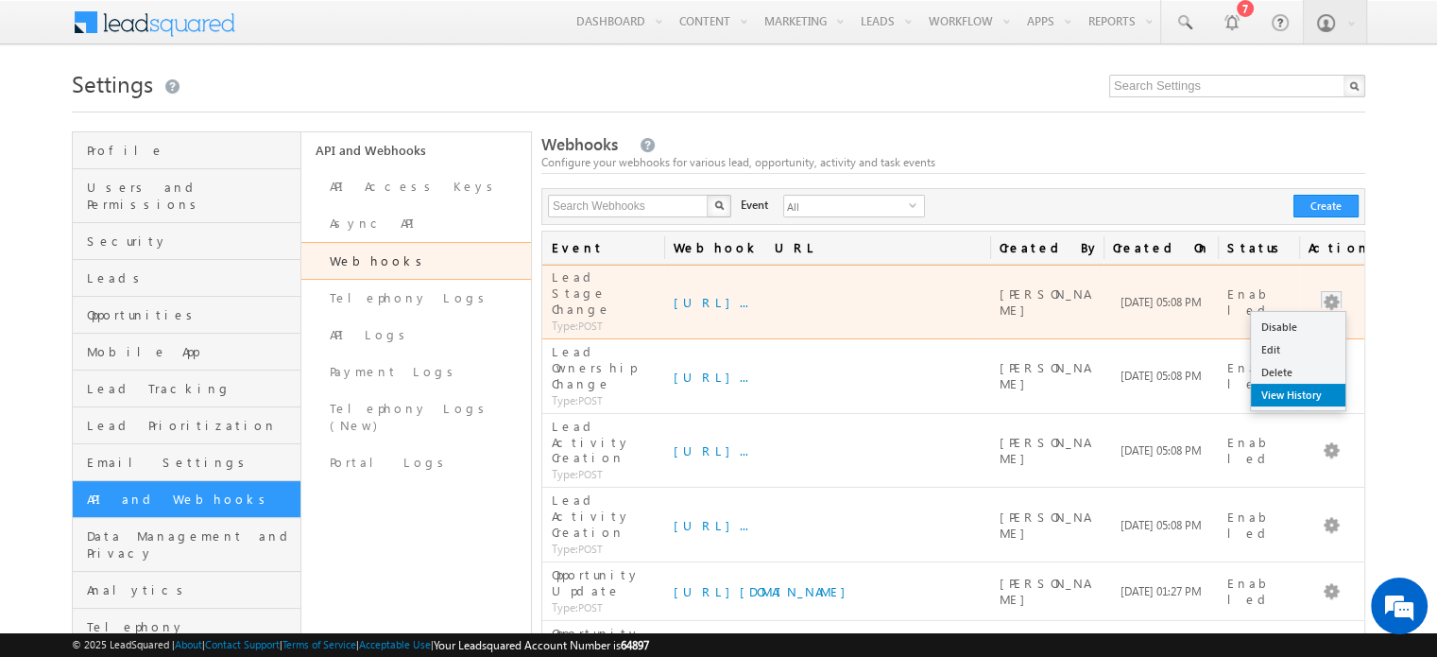
click at [1285, 384] on link "View History" at bounding box center [1298, 395] width 95 height 23
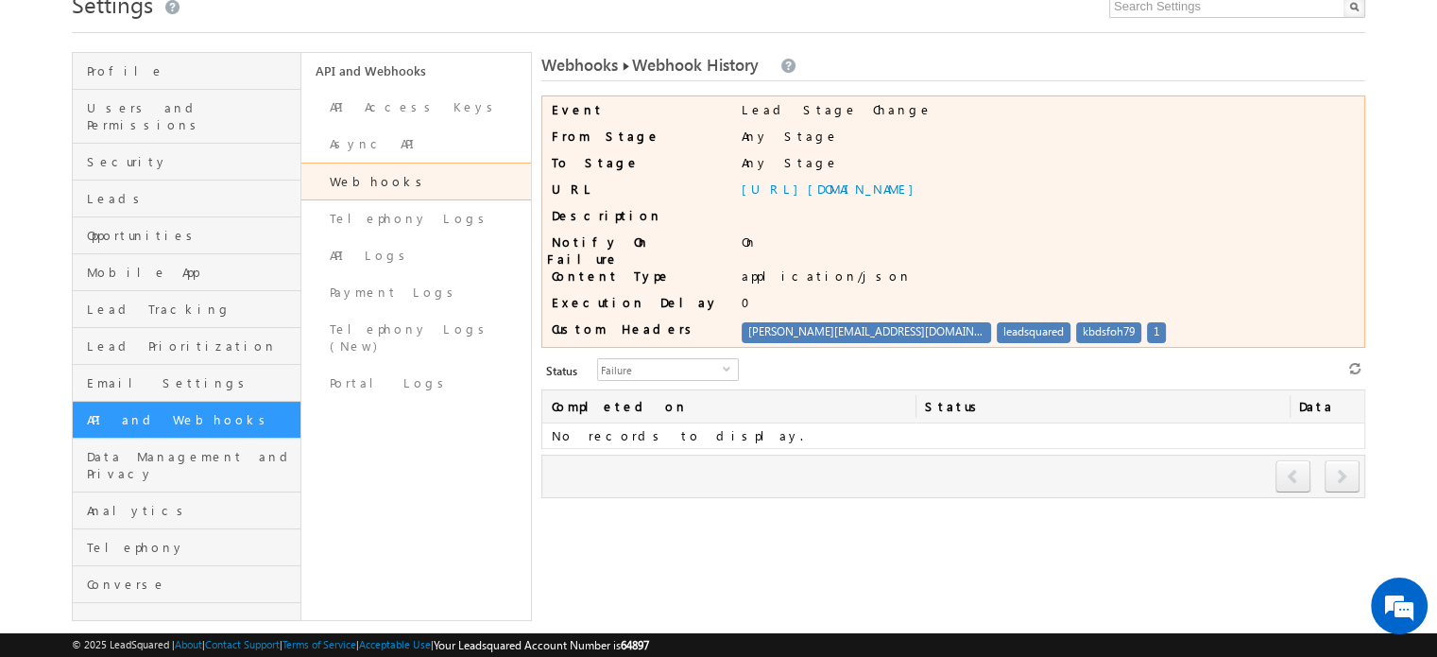
scroll to position [93, 0]
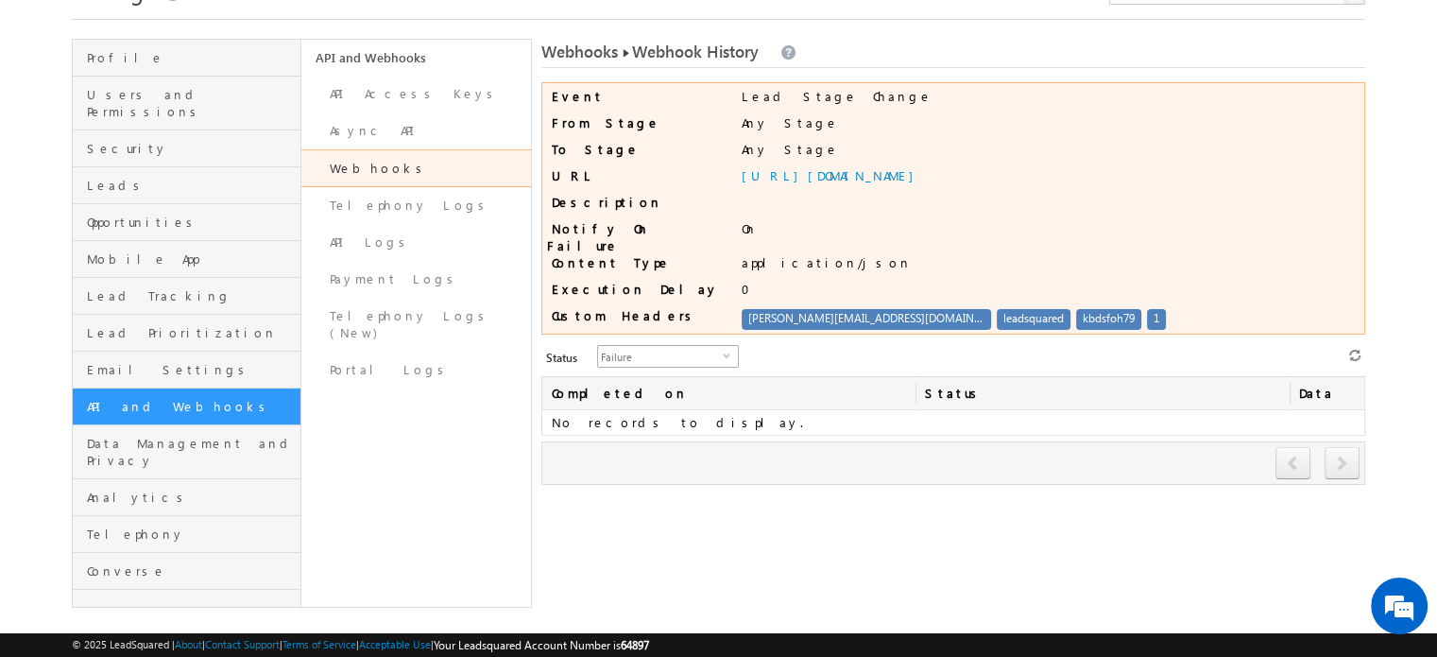
click at [697, 352] on span "Failure" at bounding box center [660, 356] width 125 height 21
click at [678, 371] on li "All" at bounding box center [657, 370] width 140 height 19
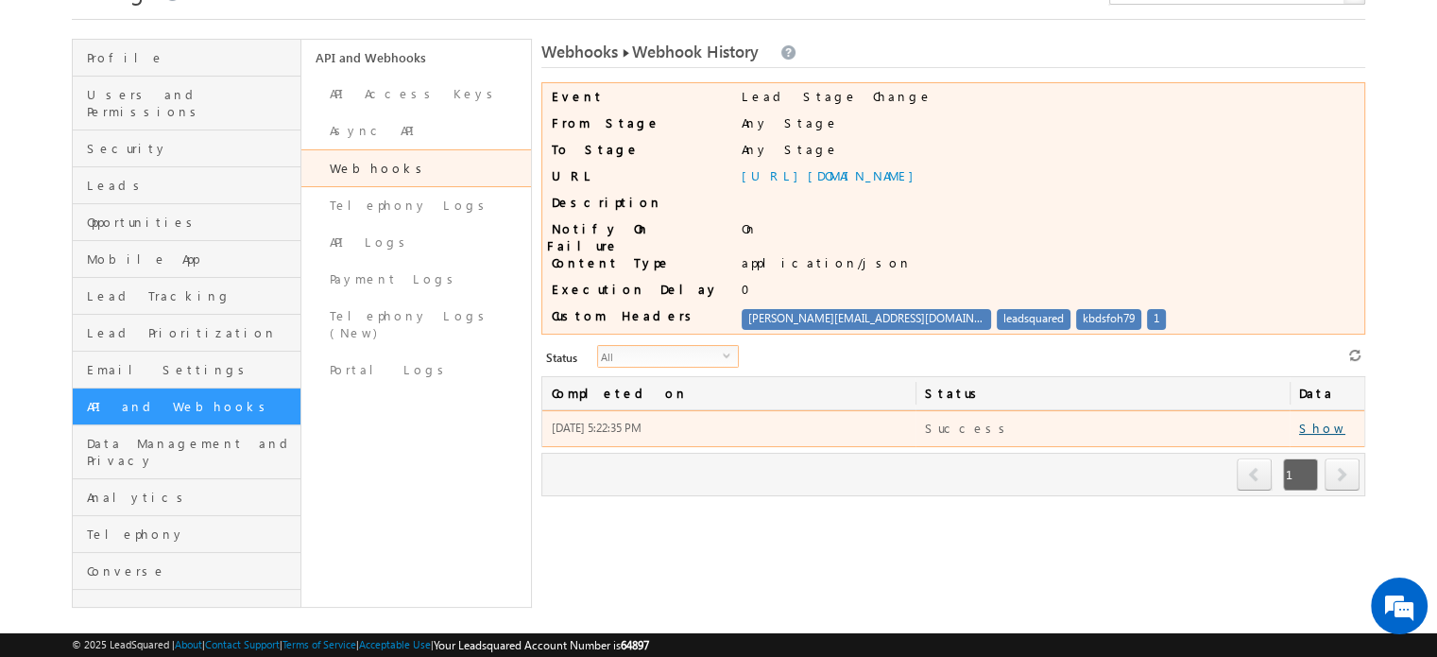
click at [1312, 420] on link "Show" at bounding box center [1322, 428] width 46 height 16
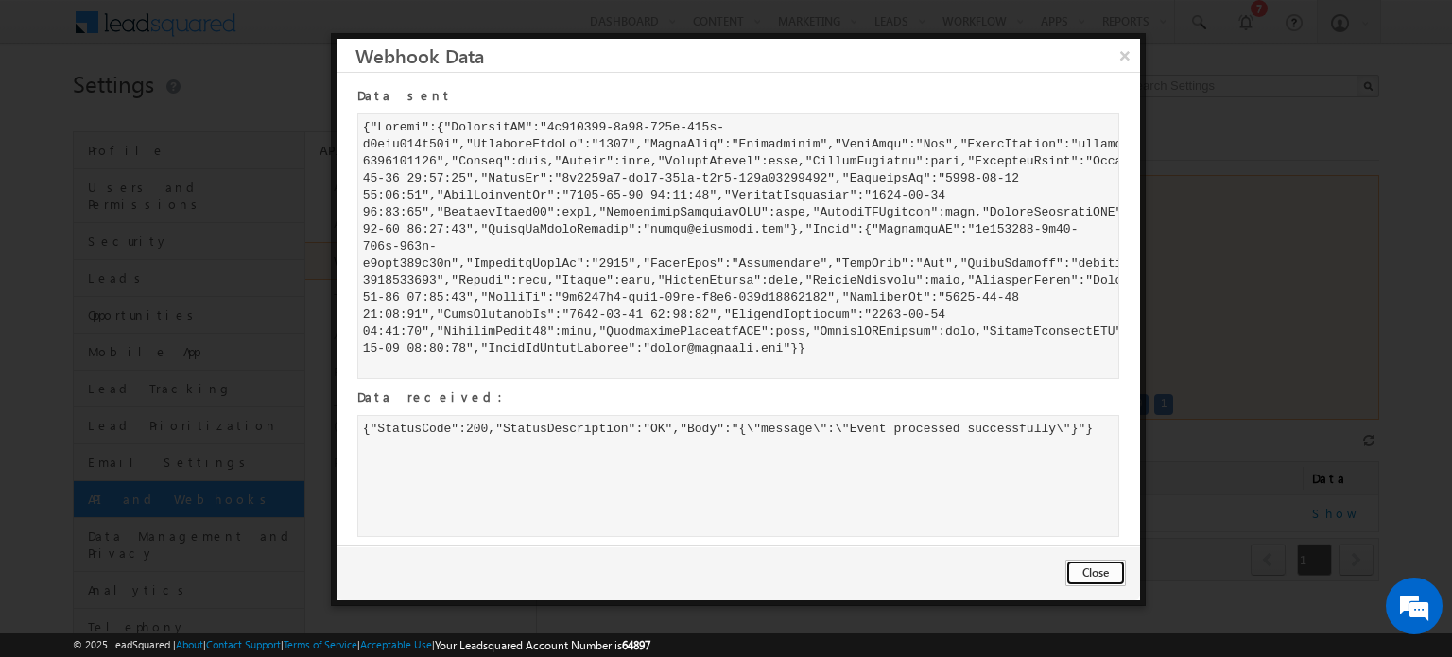
click at [1079, 567] on button "Close" at bounding box center [1095, 572] width 60 height 26
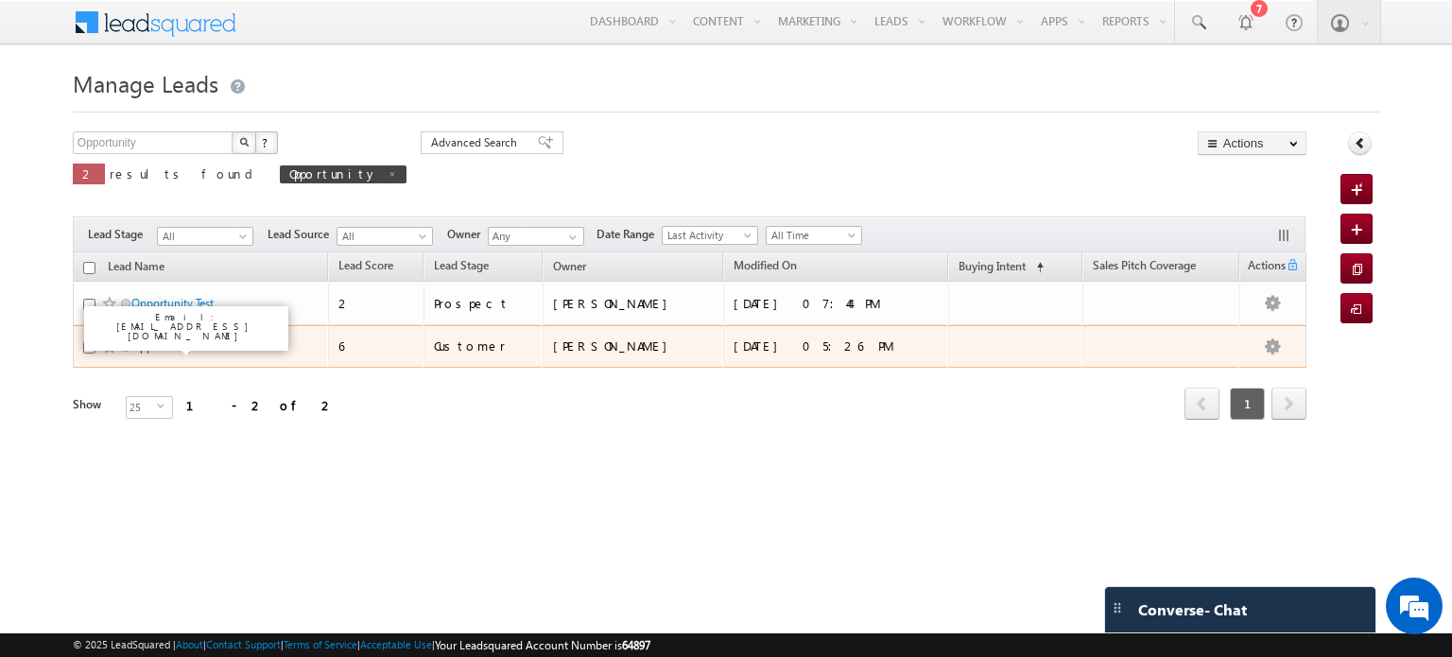
click at [202, 353] on link "Opportunity New" at bounding box center [174, 346] width 87 height 14
